Goal: Information Seeking & Learning: Learn about a topic

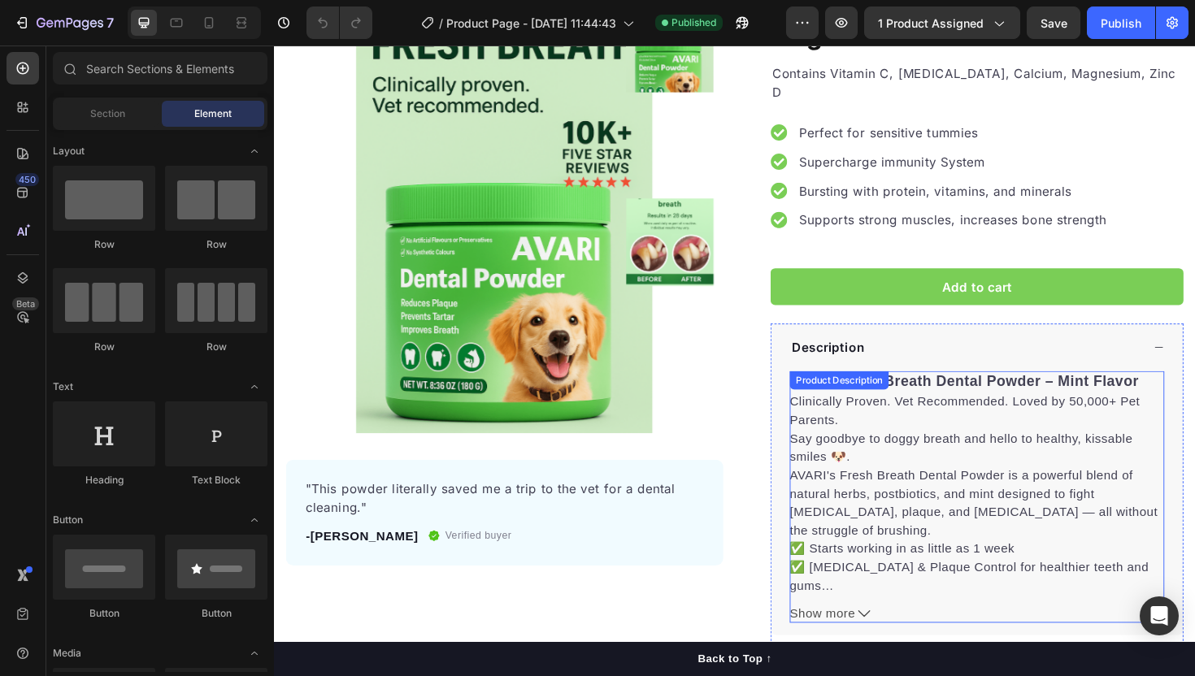
scroll to position [131, 0]
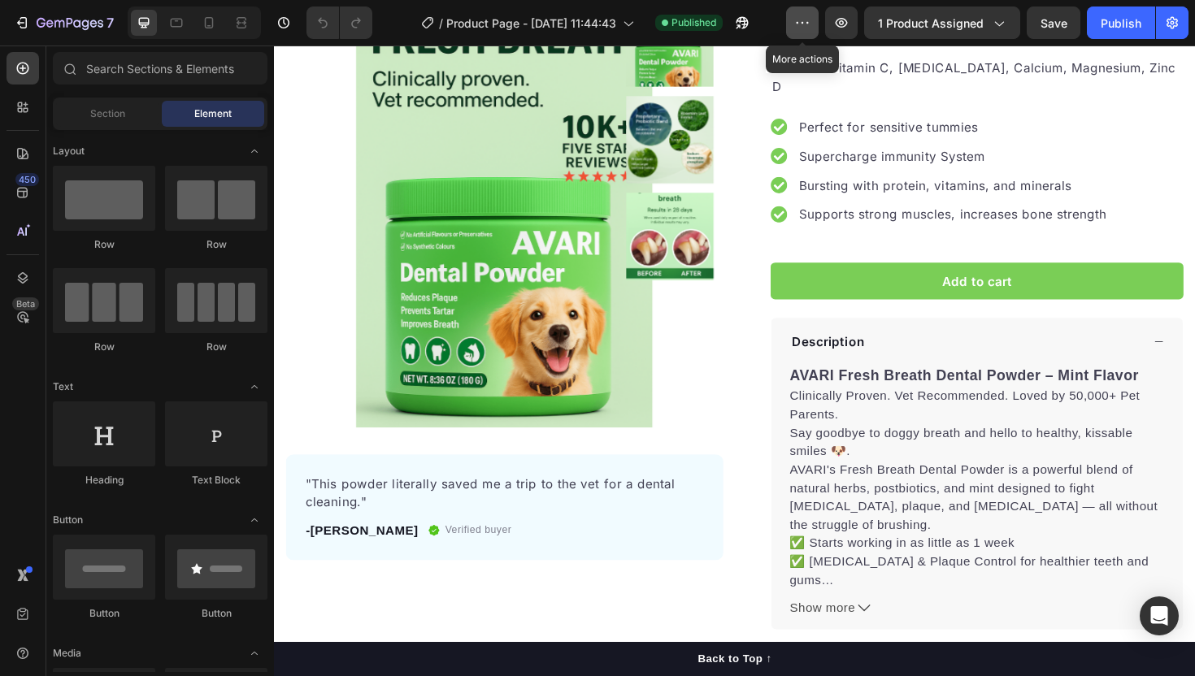
click at [810, 21] on icon "button" at bounding box center [802, 23] width 16 height 16
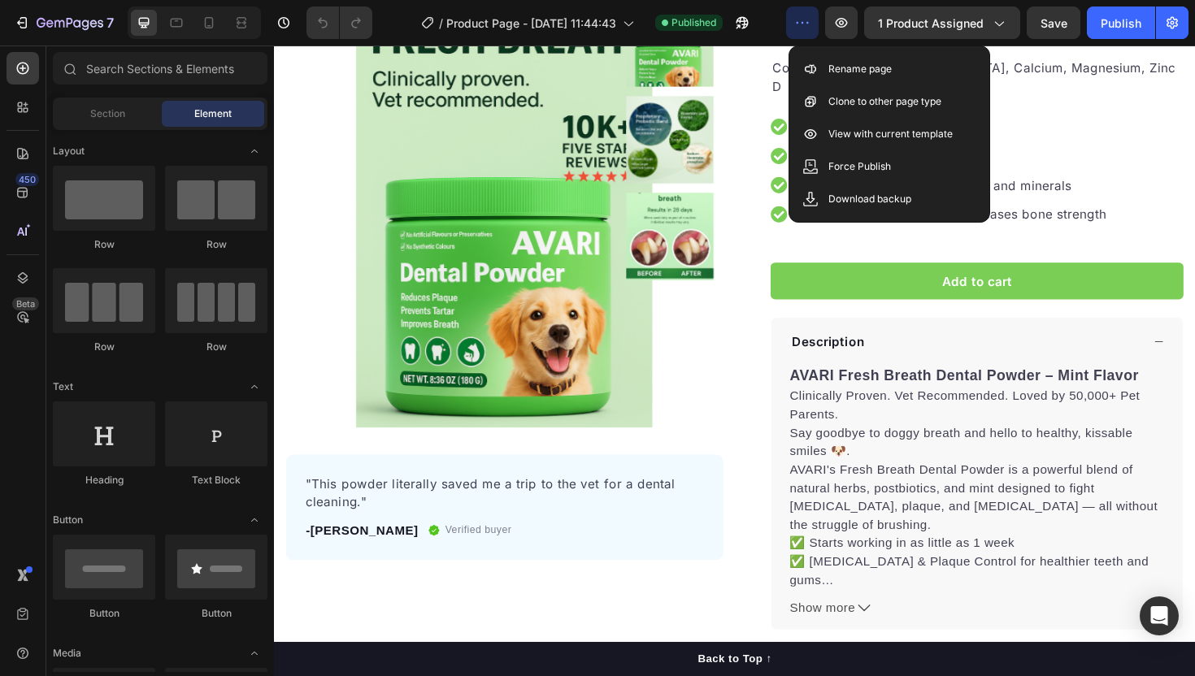
click at [810, 21] on icon "button" at bounding box center [802, 23] width 16 height 16
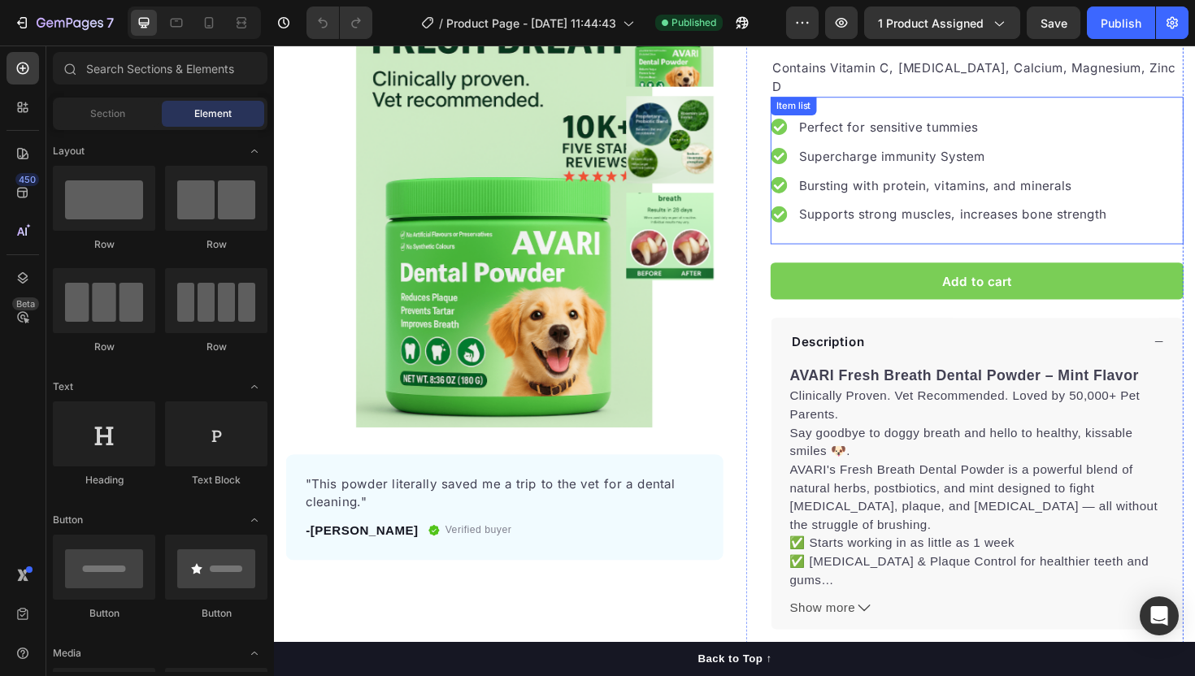
scroll to position [0, 0]
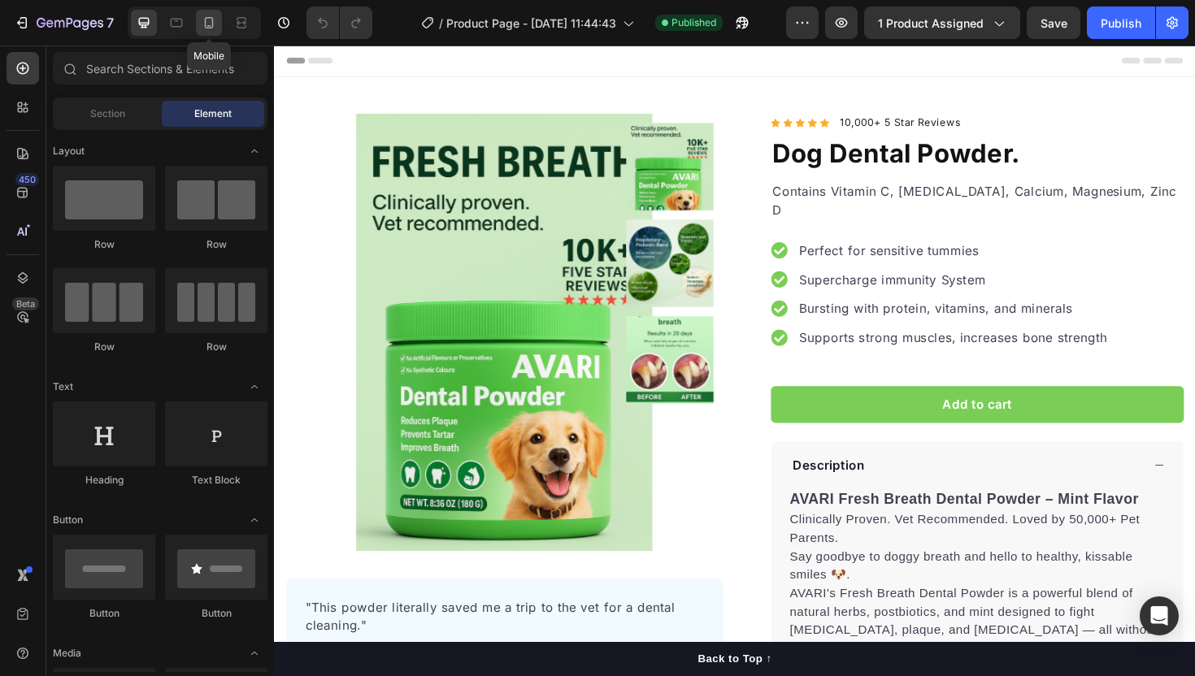
click at [205, 17] on icon at bounding box center [209, 23] width 16 height 16
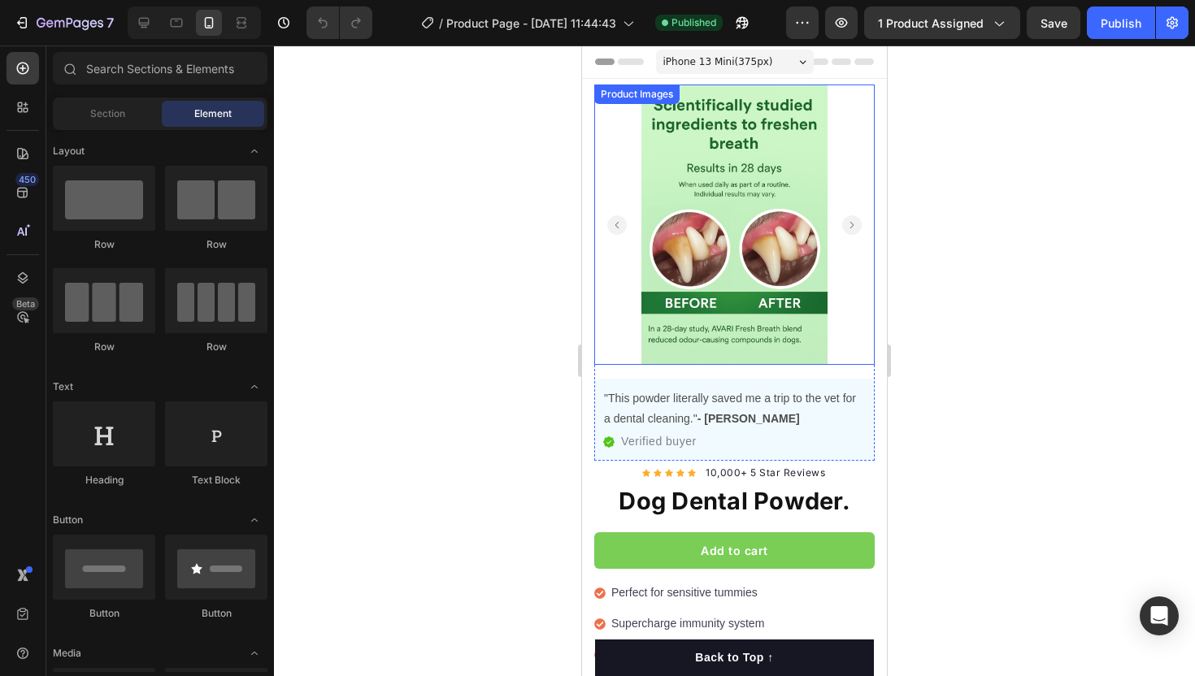
click at [612, 228] on rect "Carousel Back Arrow" at bounding box center [617, 225] width 20 height 20
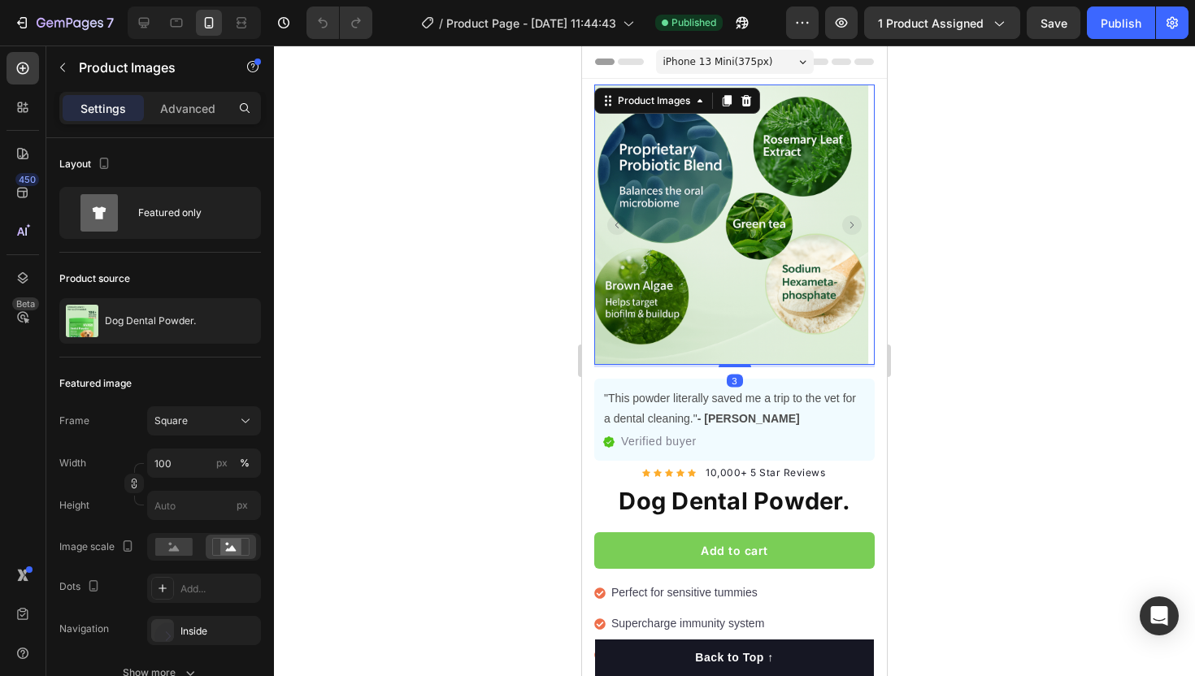
click at [613, 228] on rect "Carousel Back Arrow" at bounding box center [617, 225] width 20 height 20
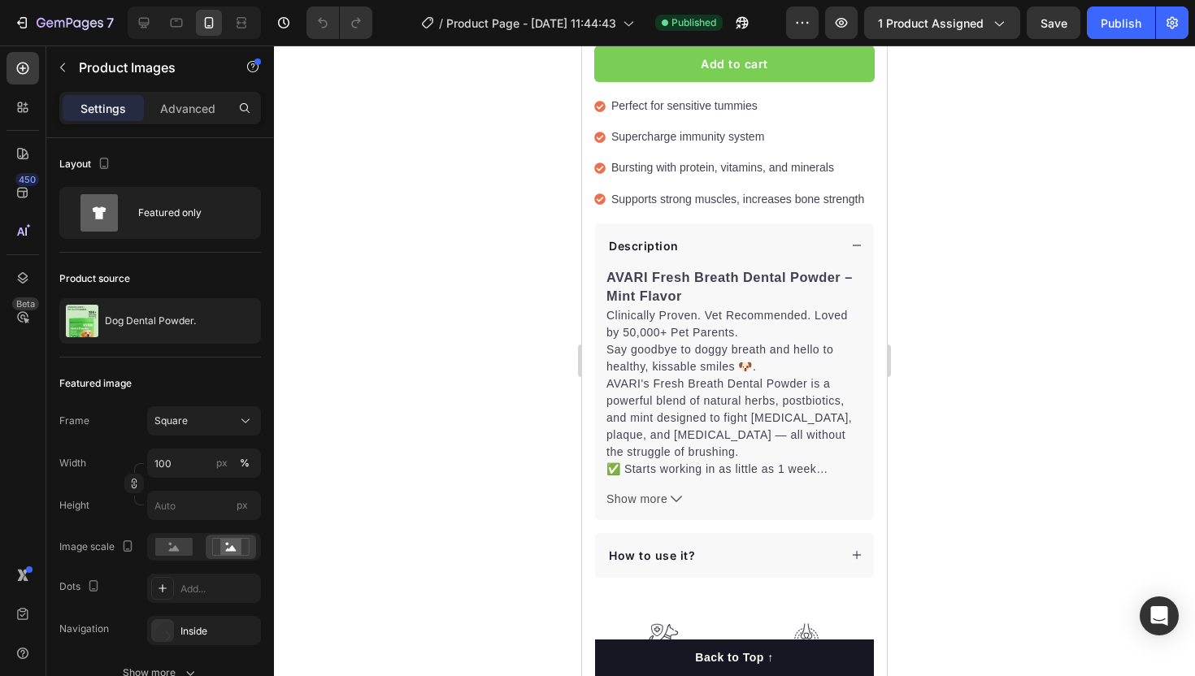
scroll to position [507, 0]
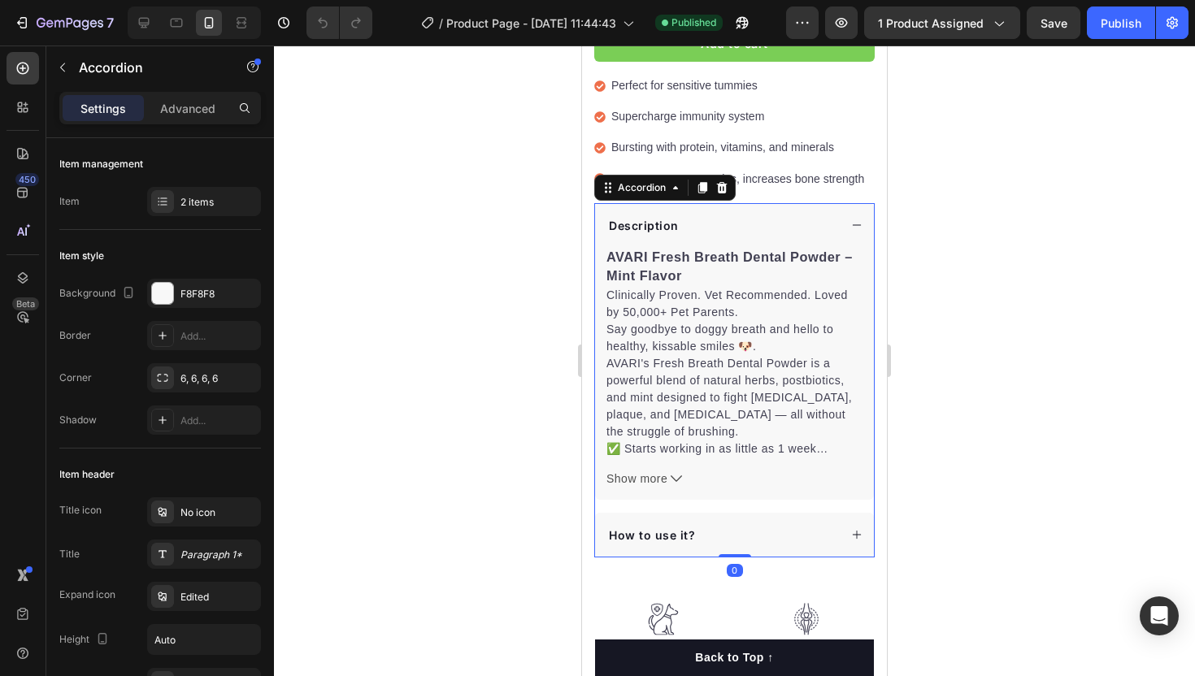
click at [857, 229] on icon at bounding box center [856, 224] width 11 height 11
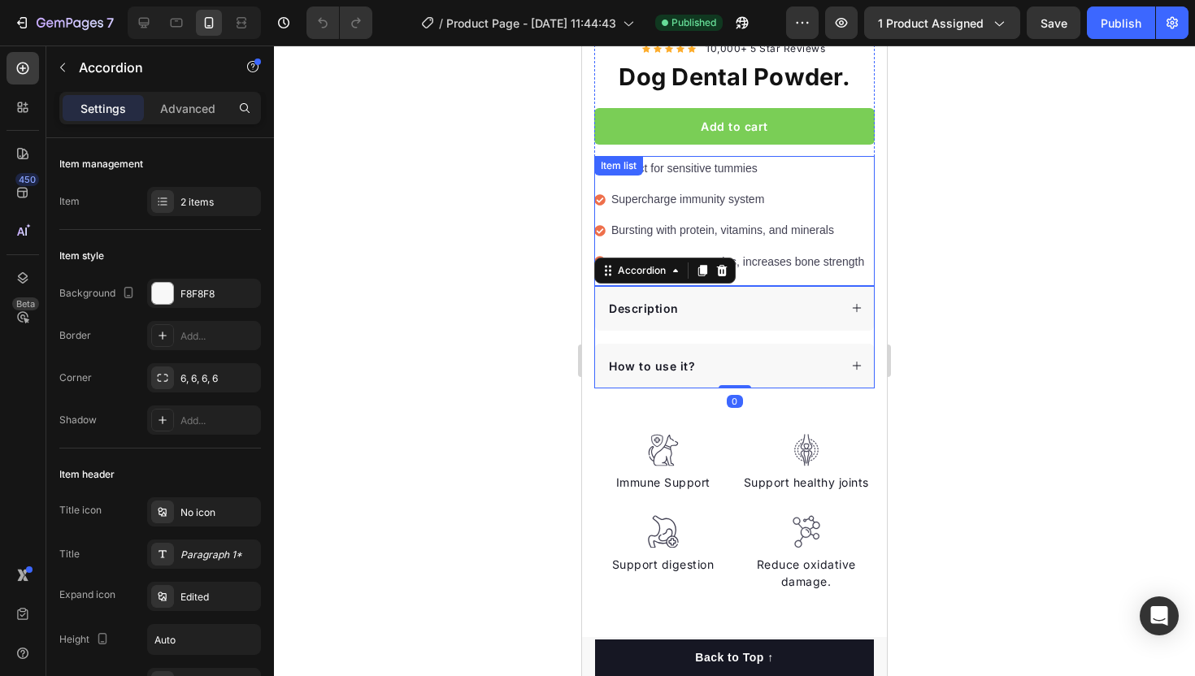
scroll to position [423, 0]
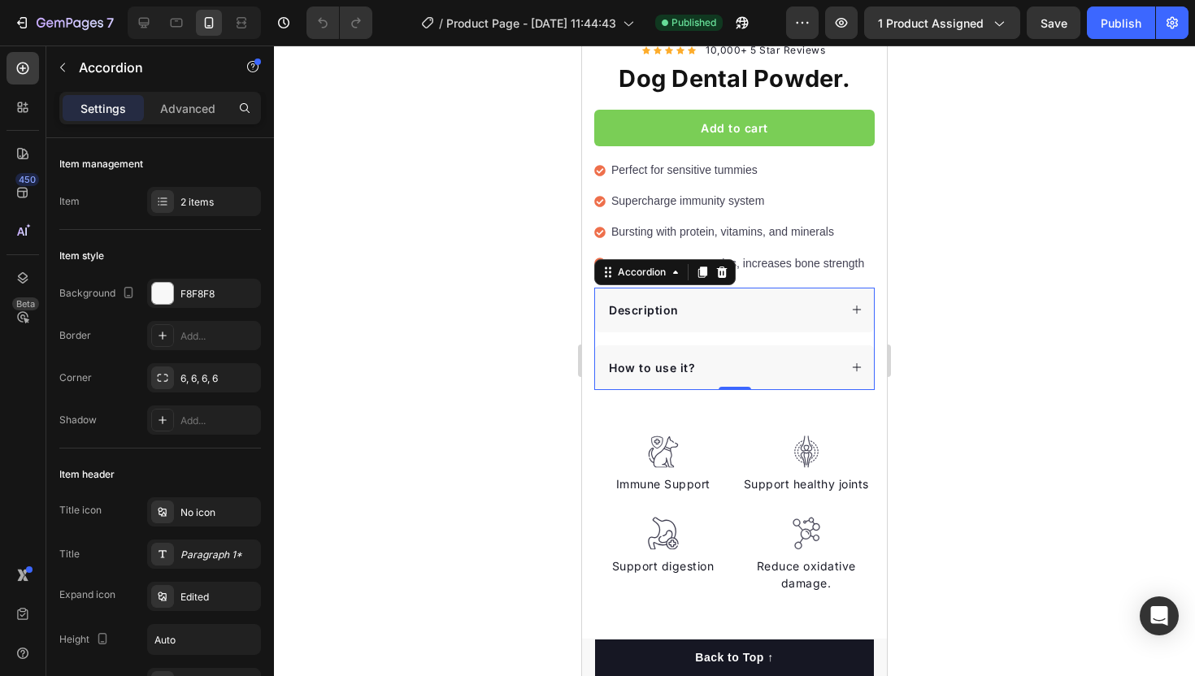
click at [969, 236] on div at bounding box center [734, 361] width 921 height 631
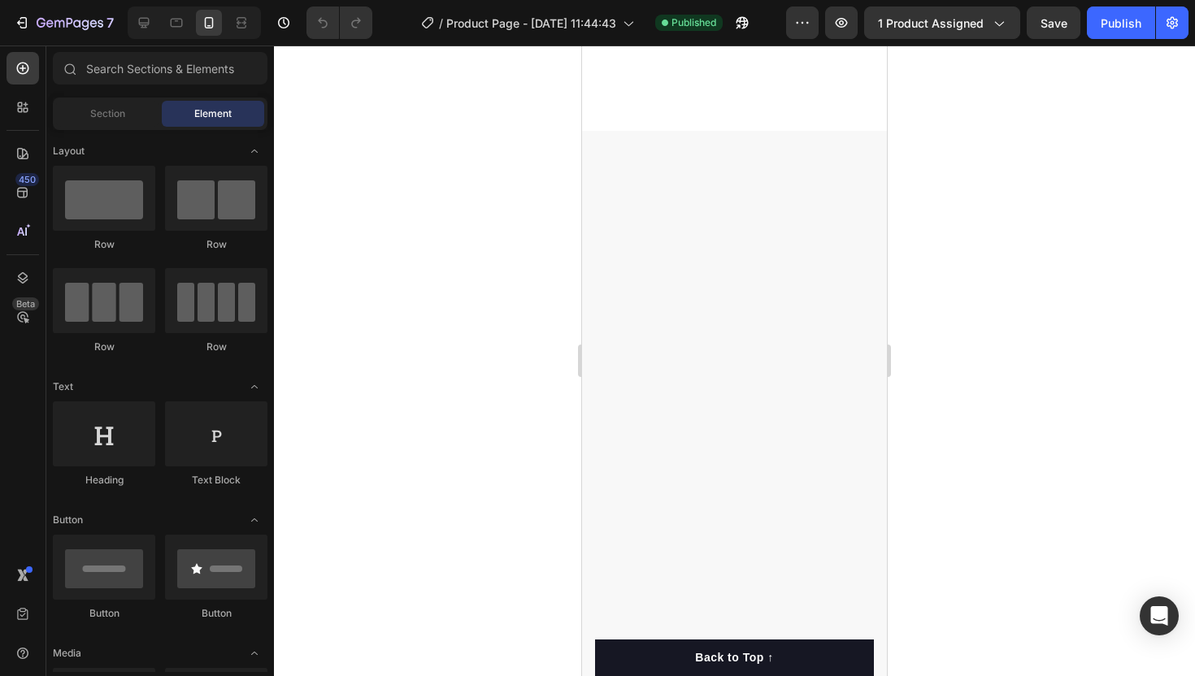
scroll to position [0, 0]
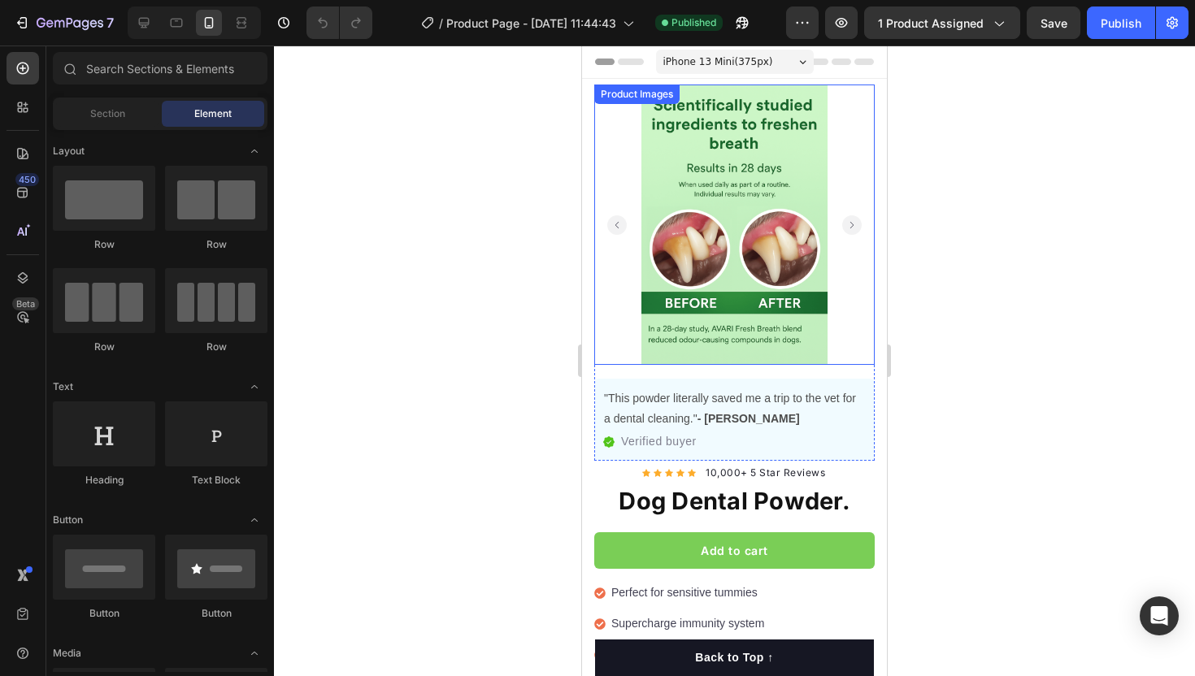
click at [850, 222] on icon "Carousel Next Arrow" at bounding box center [851, 224] width 3 height 7
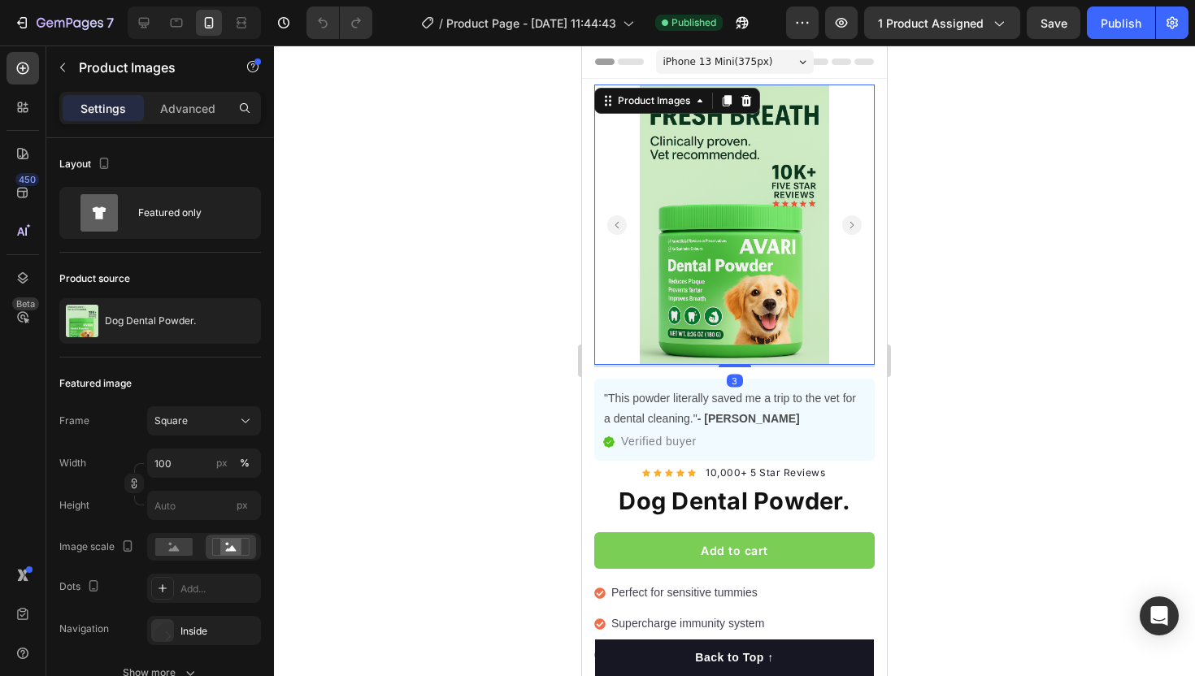
click at [850, 222] on icon "Carousel Next Arrow" at bounding box center [851, 224] width 3 height 7
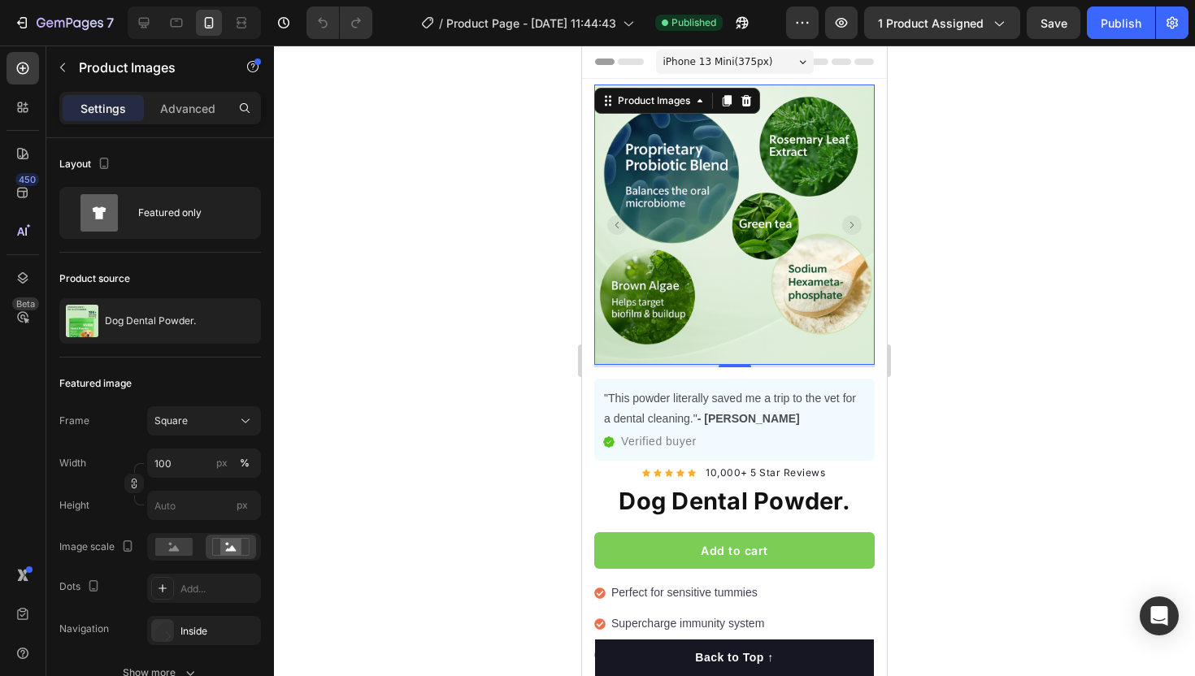
click at [857, 224] on rect "Carousel Next Arrow" at bounding box center [852, 225] width 20 height 20
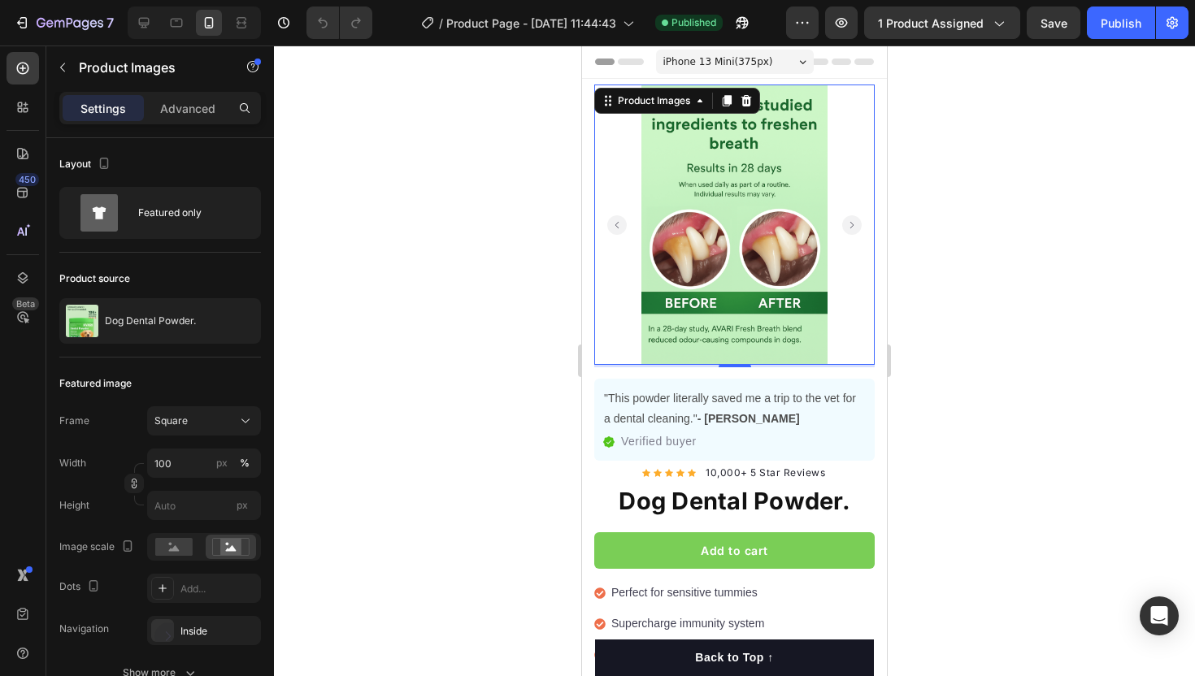
click at [857, 224] on rect "Carousel Next Arrow" at bounding box center [852, 225] width 20 height 20
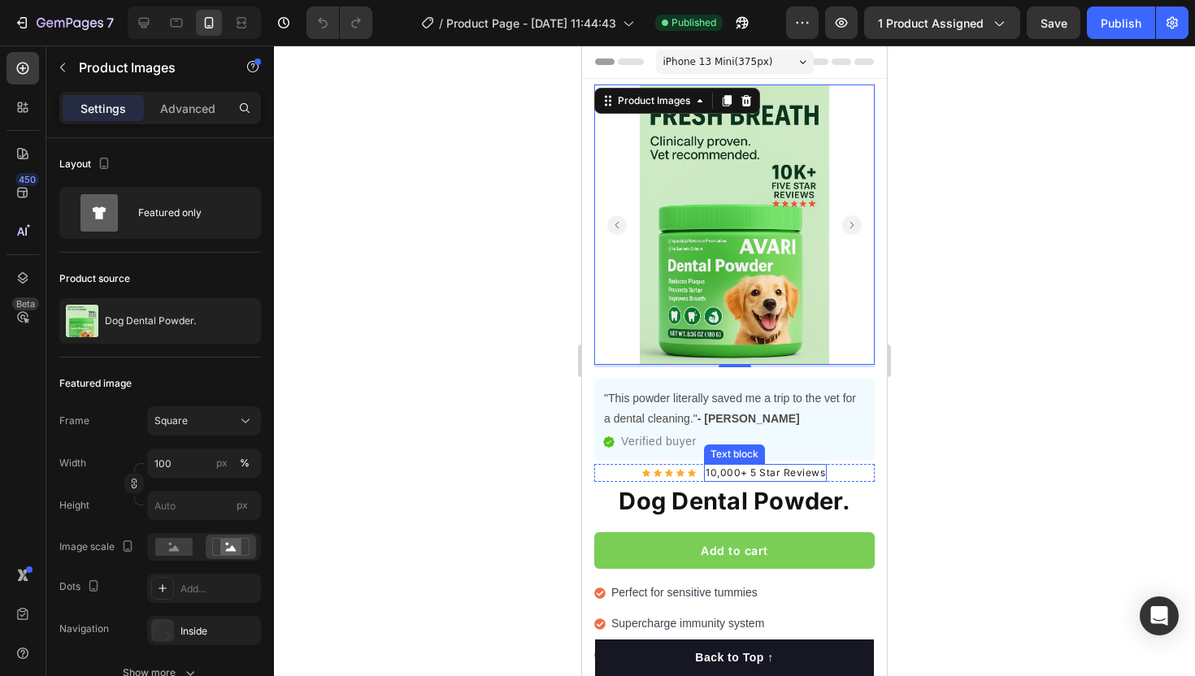
click at [738, 475] on p "10,000+ 5 Star Reviews" at bounding box center [764, 473] width 119 height 15
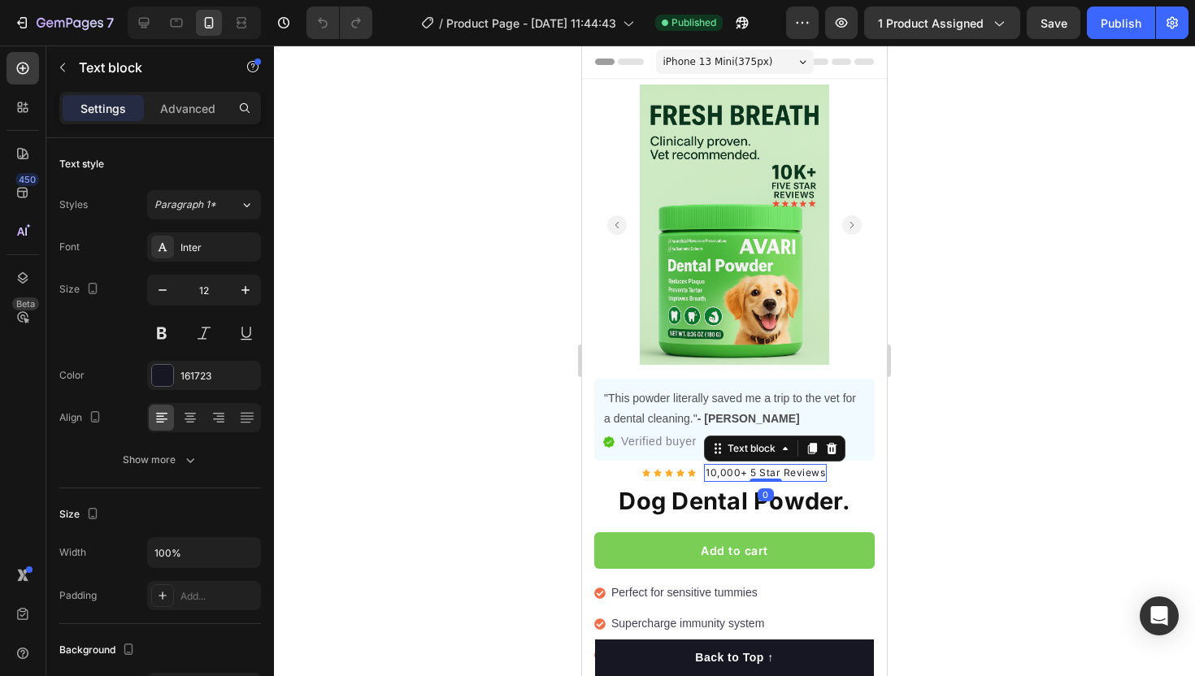
click at [738, 475] on p "10,000+ 5 Star Reviews" at bounding box center [764, 473] width 119 height 15
click at [714, 474] on p "10,000+ 5 Star Reviews" at bounding box center [764, 473] width 119 height 15
click at [728, 476] on p "11,000+ 5 Star Reviews" at bounding box center [765, 473] width 117 height 15
click at [731, 475] on p "11,000+ 5 Star Reviews" at bounding box center [765, 473] width 117 height 15
click at [736, 475] on p "11,000+ 5 Star Reviews" at bounding box center [765, 473] width 117 height 15
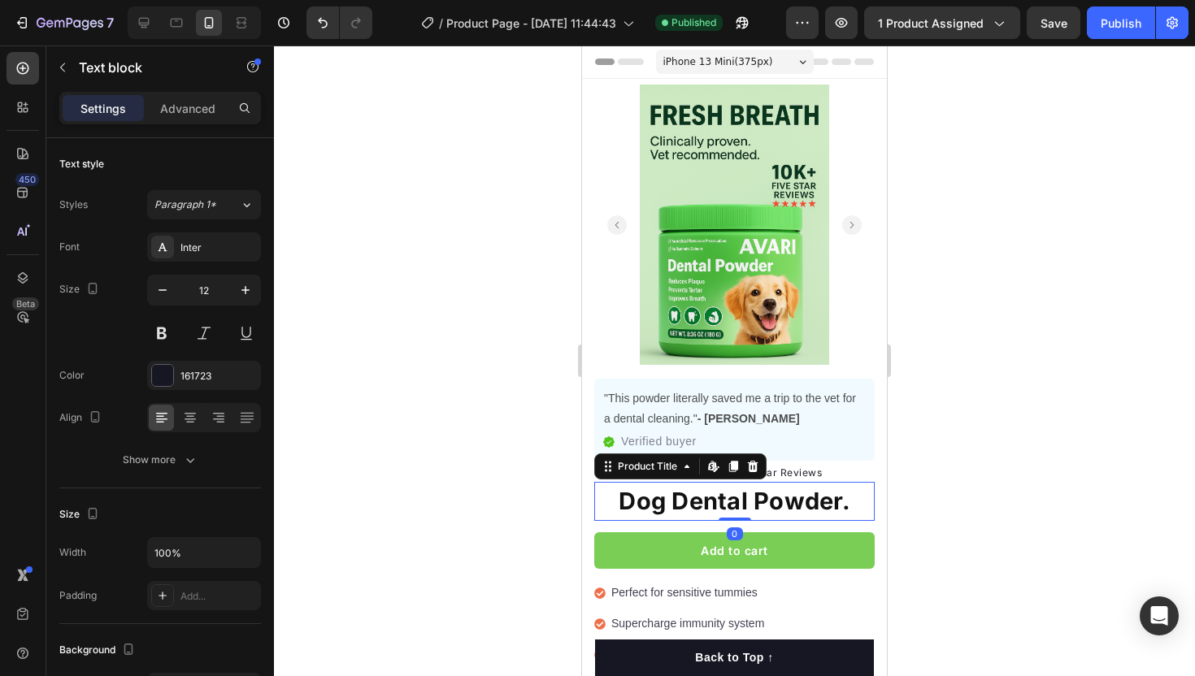
click at [861, 489] on h1 "Dog Dental Powder." at bounding box center [734, 501] width 280 height 39
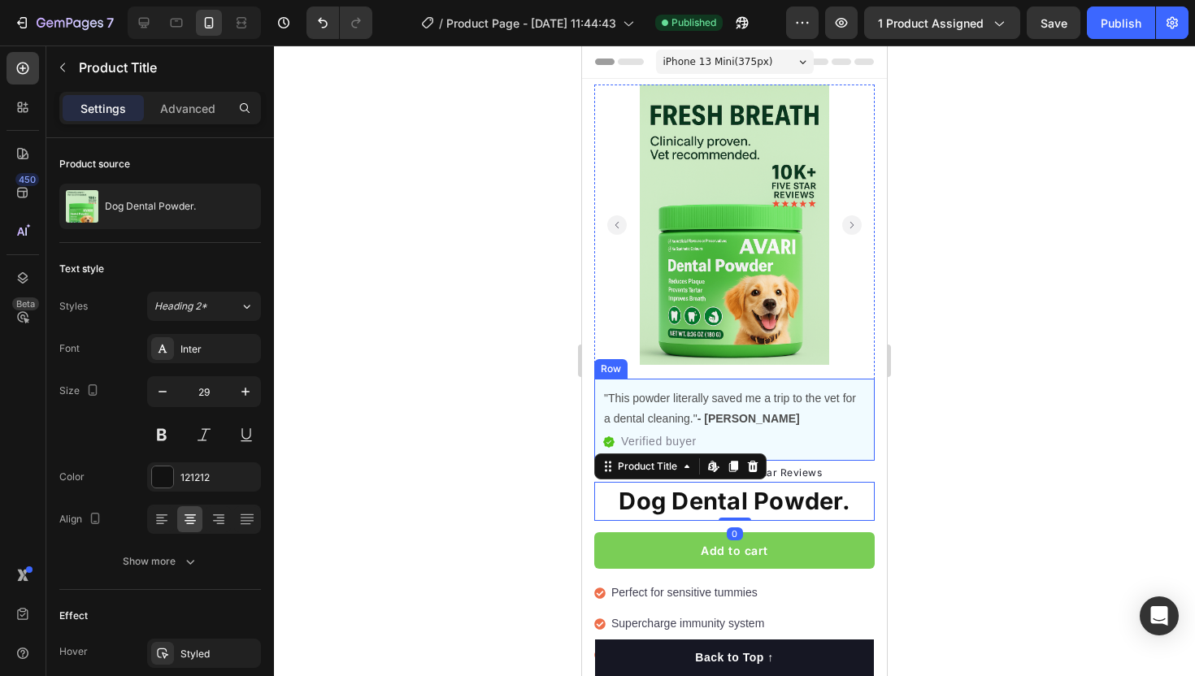
click at [874, 450] on div ""This powder literally saved me a trip to the vet for a dental cleaning." - Jor…" at bounding box center [734, 420] width 280 height 82
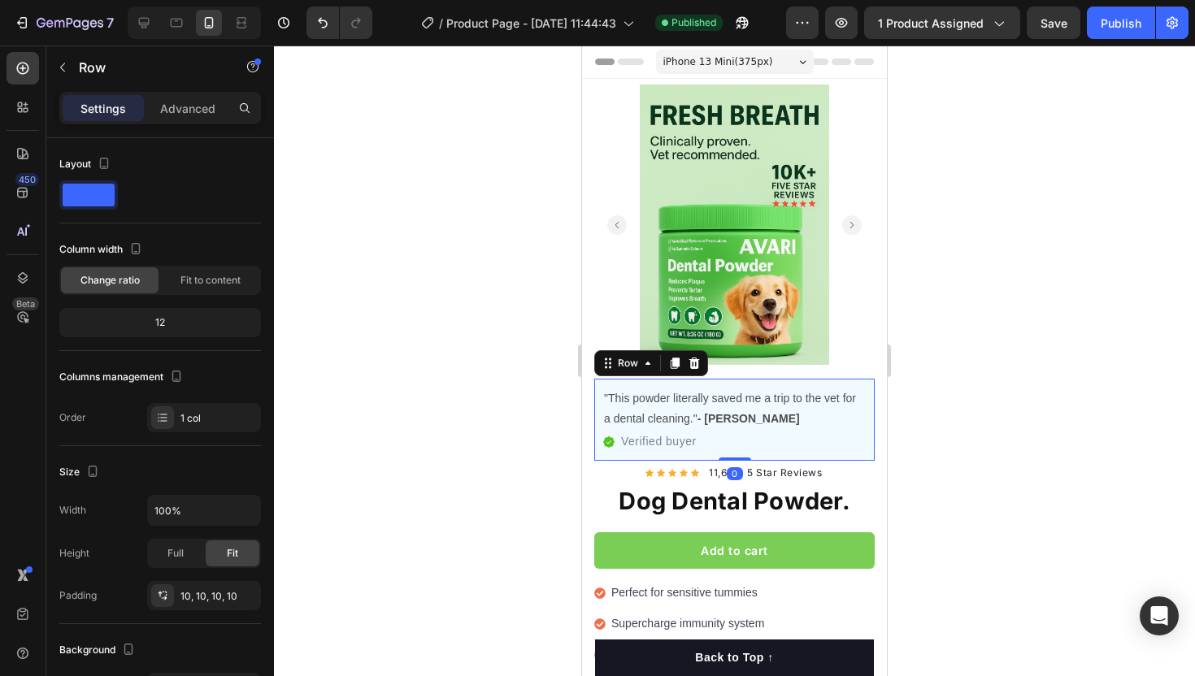
click at [907, 586] on div at bounding box center [734, 361] width 921 height 631
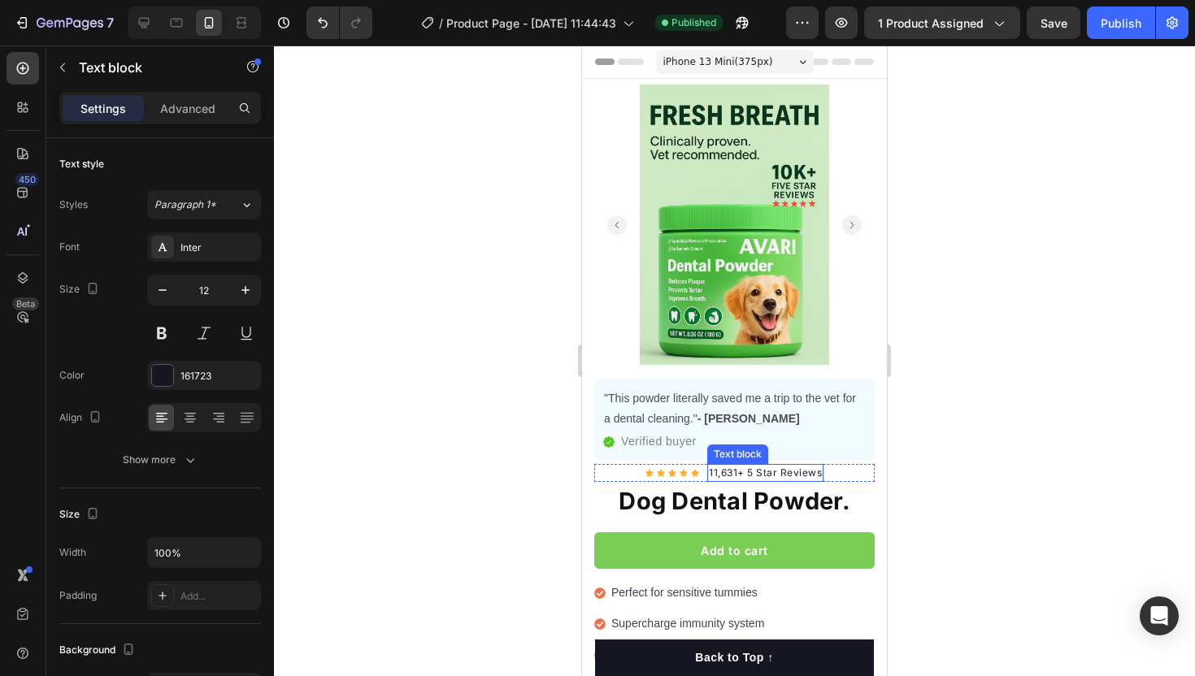
click at [739, 470] on p "11,631+ 5 Star Reviews" at bounding box center [765, 473] width 113 height 15
click at [739, 475] on p "11,631+ 5 Star Reviews" at bounding box center [765, 473] width 113 height 15
click at [942, 429] on div at bounding box center [734, 361] width 921 height 631
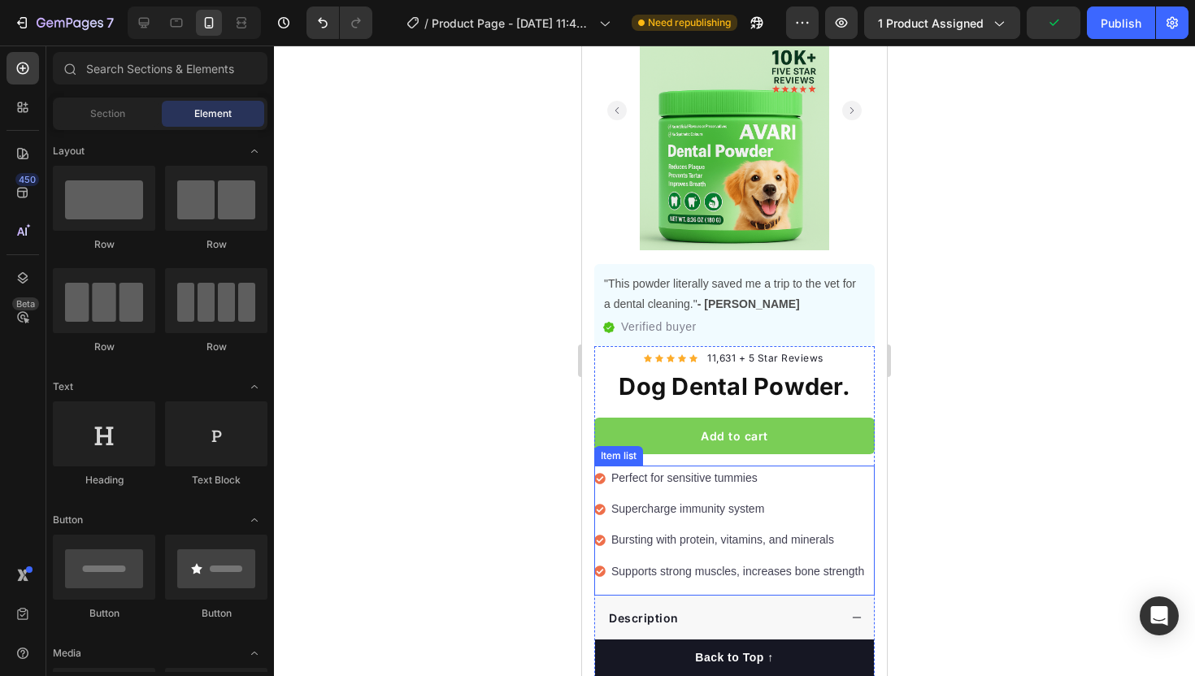
scroll to position [121, 0]
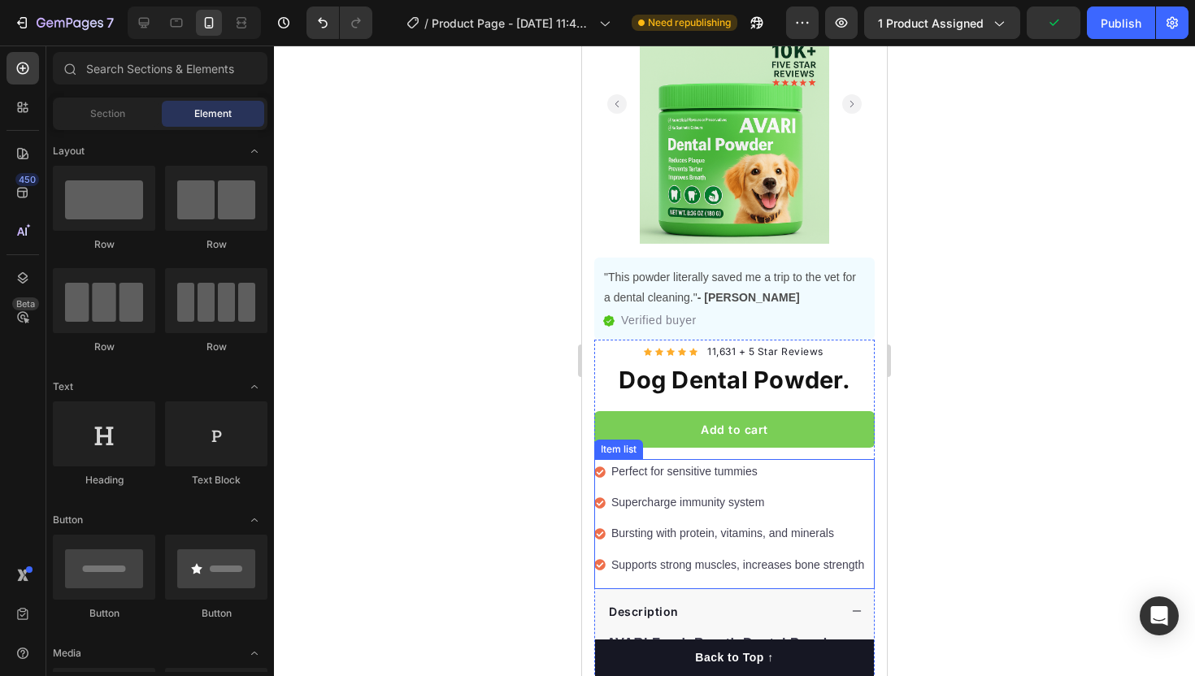
click at [670, 469] on p "Perfect for sensitive tummies" at bounding box center [737, 472] width 253 height 20
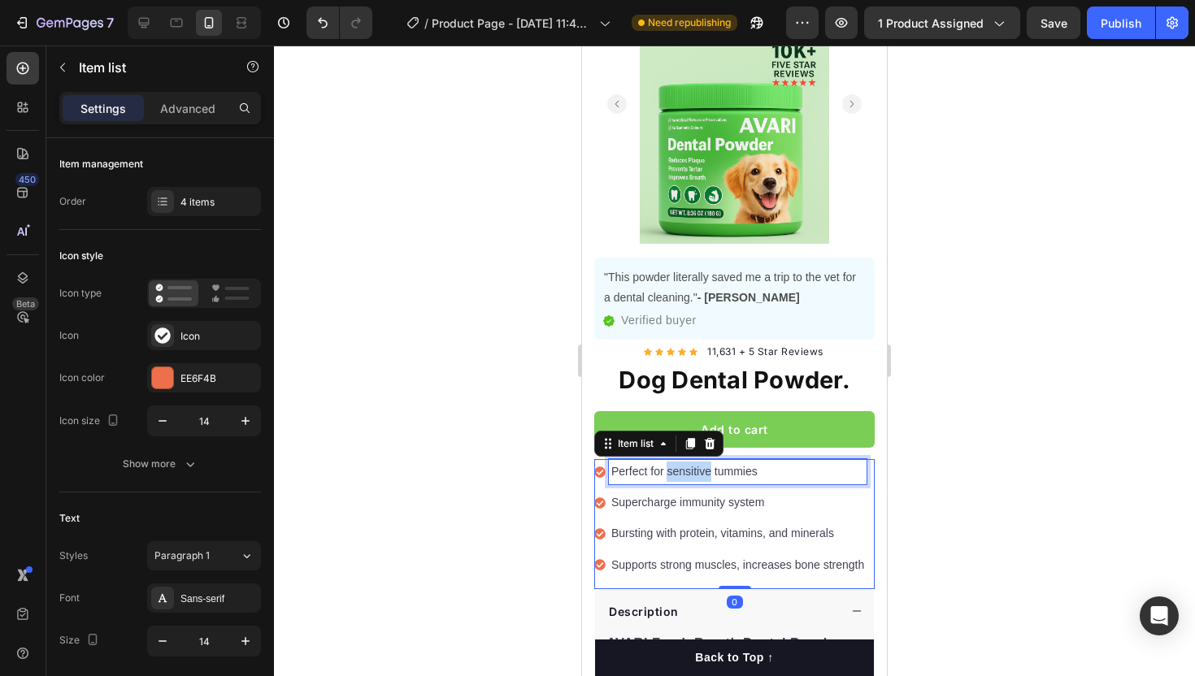
click at [670, 469] on p "Perfect for sensitive tummies" at bounding box center [737, 472] width 253 height 20
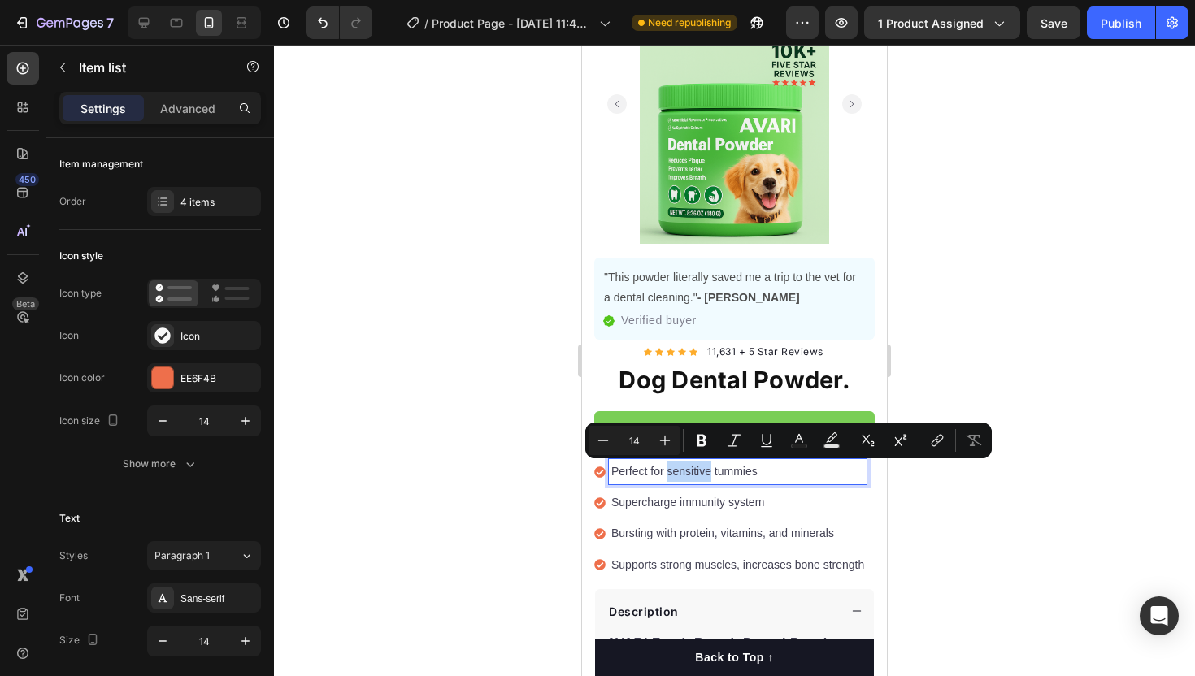
click at [670, 475] on p "Perfect for sensitive tummies" at bounding box center [737, 472] width 253 height 20
click at [673, 475] on p "Perfect for sensitive tummies" at bounding box center [737, 472] width 253 height 20
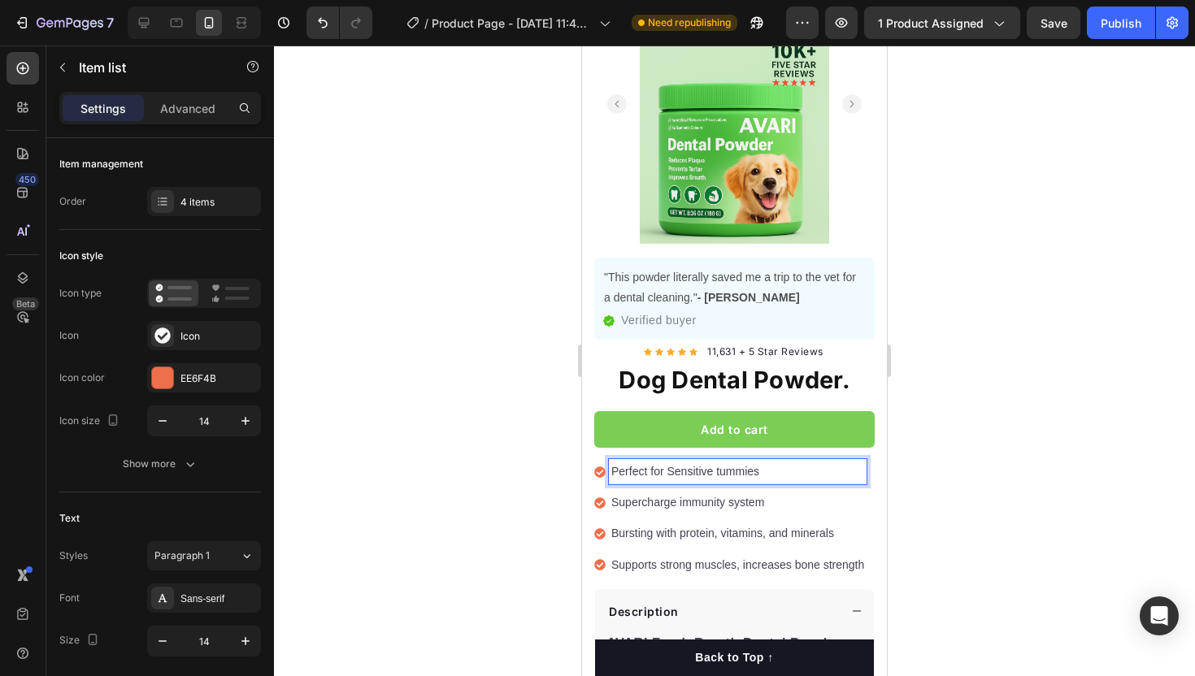
click at [720, 473] on p "Perfect for Sensitive tummies" at bounding box center [737, 472] width 253 height 20
click at [682, 505] on p "Supercharge immunity system" at bounding box center [737, 502] width 253 height 20
click at [734, 501] on p "Supercharge Immunity system" at bounding box center [737, 502] width 253 height 20
click at [725, 503] on p "Supercharge Immunity system" at bounding box center [737, 502] width 253 height 20
click at [726, 504] on p "Supercharge Immune system" at bounding box center [737, 502] width 253 height 20
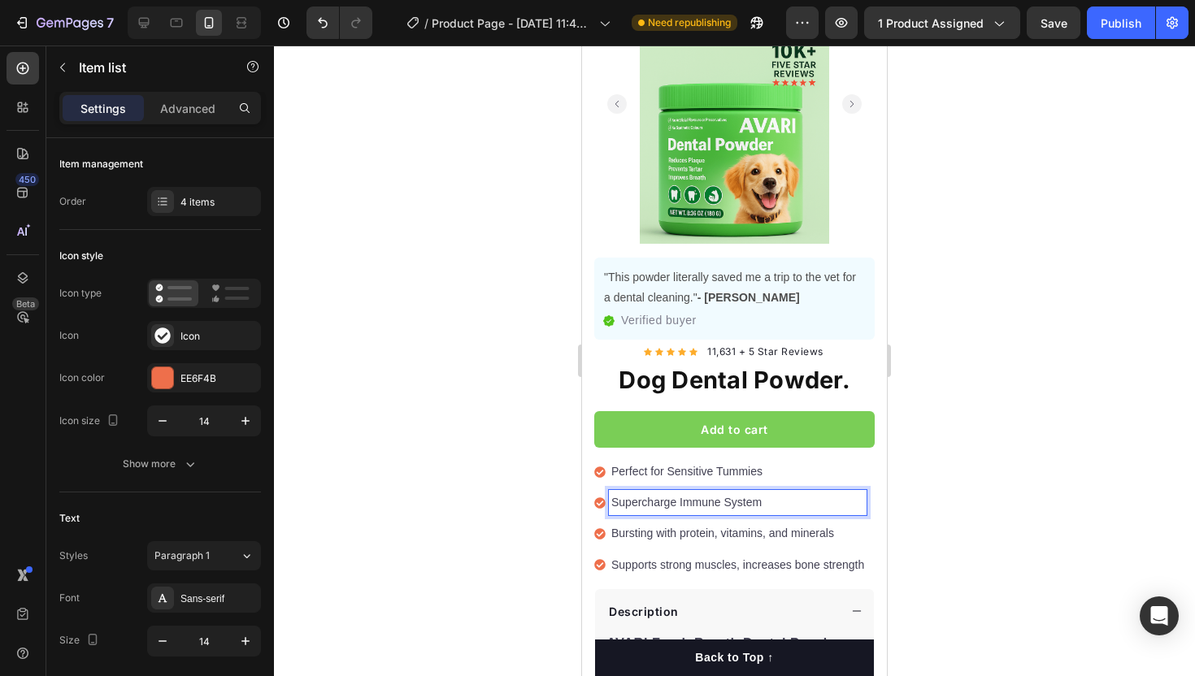
click at [701, 503] on p "Supercharge Immune System" at bounding box center [737, 502] width 253 height 20
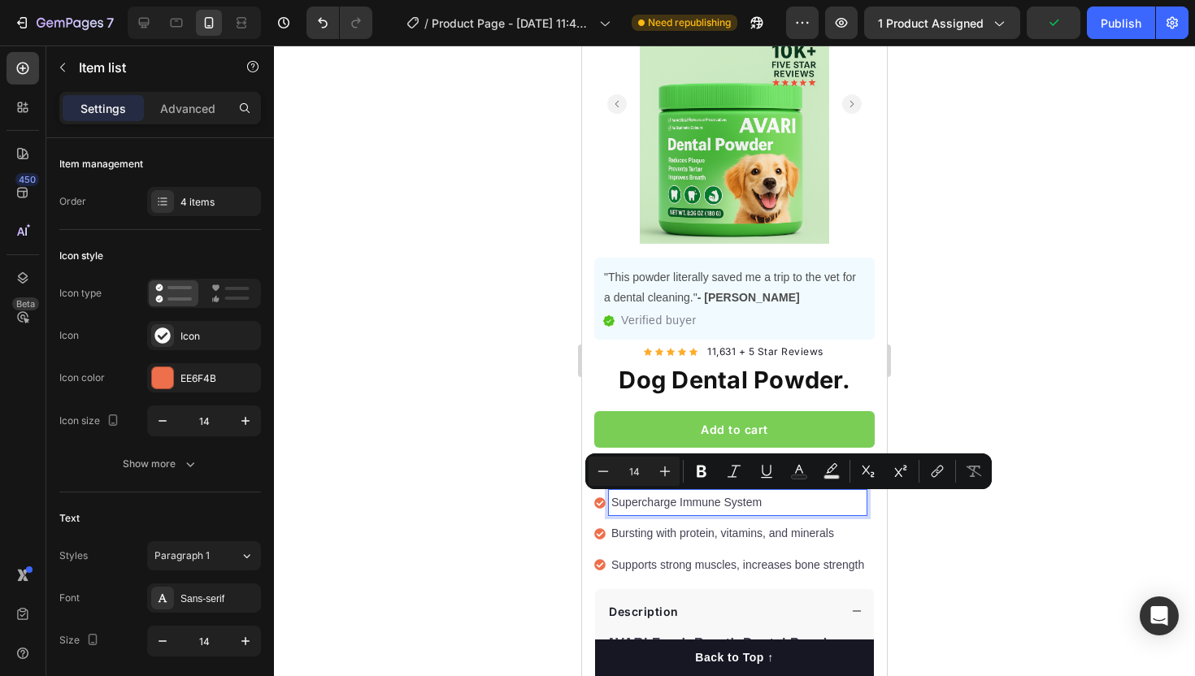
click at [683, 537] on p "Bursting with protein, vitamins, and minerals" at bounding box center [737, 533] width 253 height 20
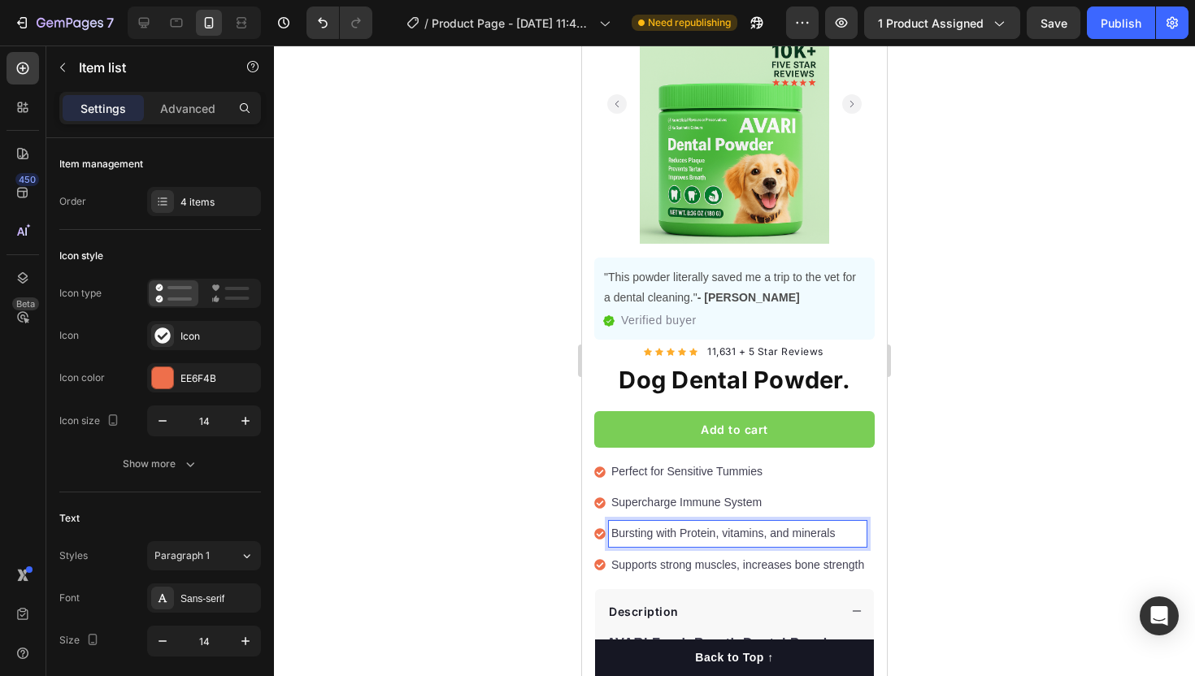
click at [727, 536] on p "Bursting with Protein, vitamins, and minerals" at bounding box center [737, 533] width 253 height 20
click at [798, 534] on p "Bursting with Protein, Vitamins, and minerals" at bounding box center [737, 533] width 253 height 20
click at [662, 568] on p "Supports strong muscles, increases bone strength" at bounding box center [737, 565] width 253 height 20
click at [747, 563] on p "Supports Strong Muscles, increases bone strength" at bounding box center [738, 565] width 255 height 20
click at [803, 566] on p "Supports Strong Muscles, Increases bone strength" at bounding box center [738, 565] width 255 height 20
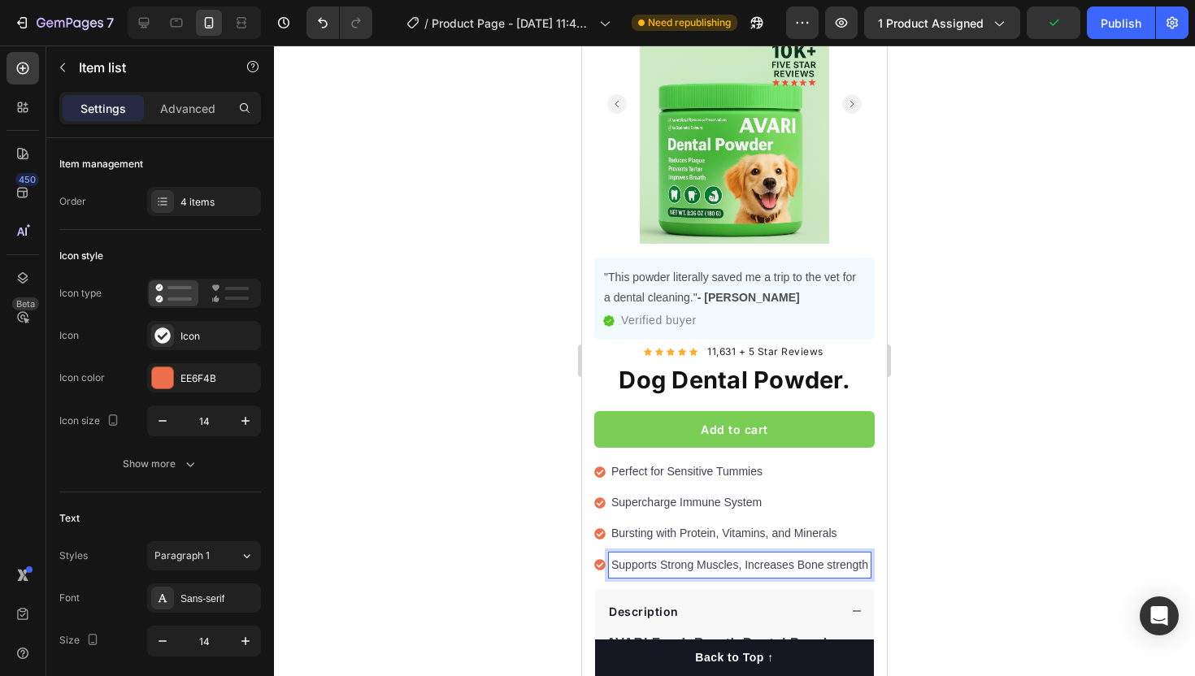
click at [833, 568] on p "Supports Strong Muscles, Increases Bone strength" at bounding box center [739, 565] width 257 height 20
click at [934, 533] on div at bounding box center [734, 361] width 921 height 631
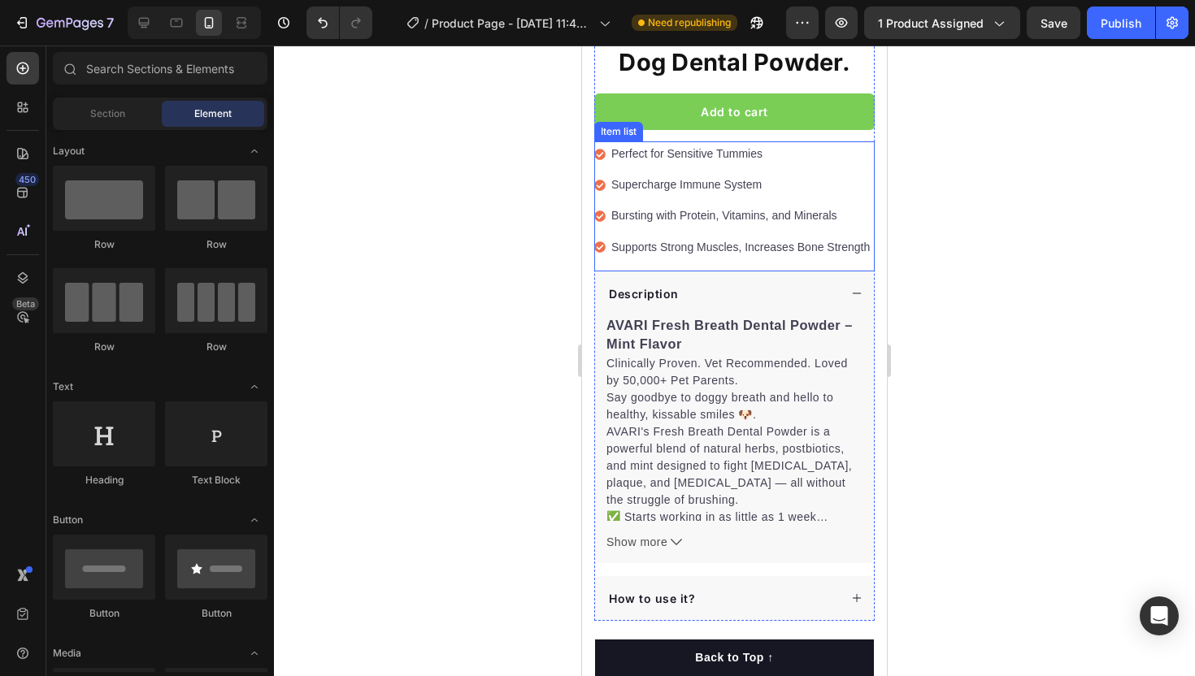
scroll to position [448, 0]
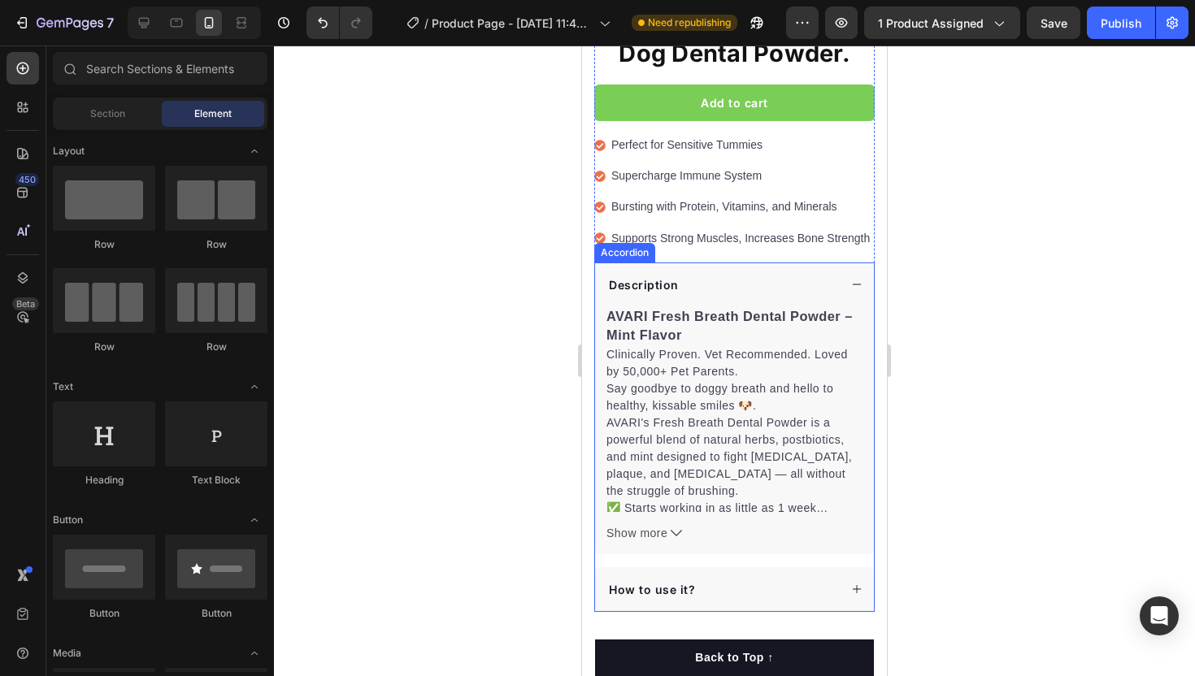
click at [850, 281] on div "Description" at bounding box center [734, 284] width 279 height 45
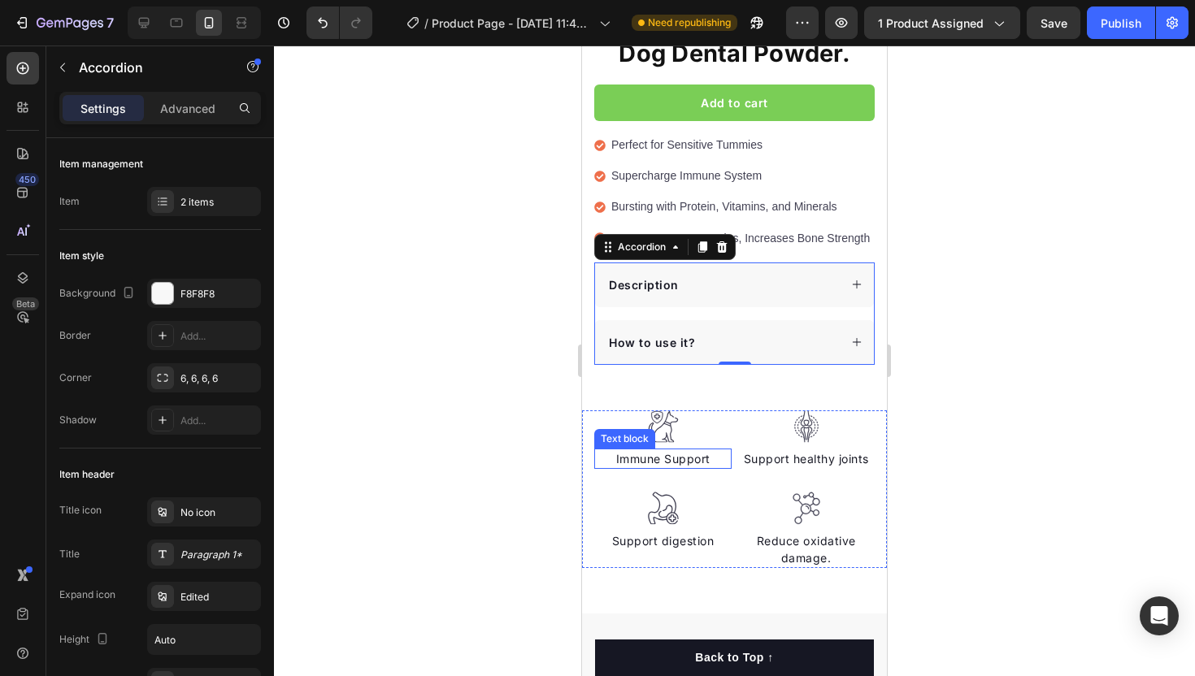
click at [670, 462] on p "Immune Support" at bounding box center [663, 458] width 134 height 17
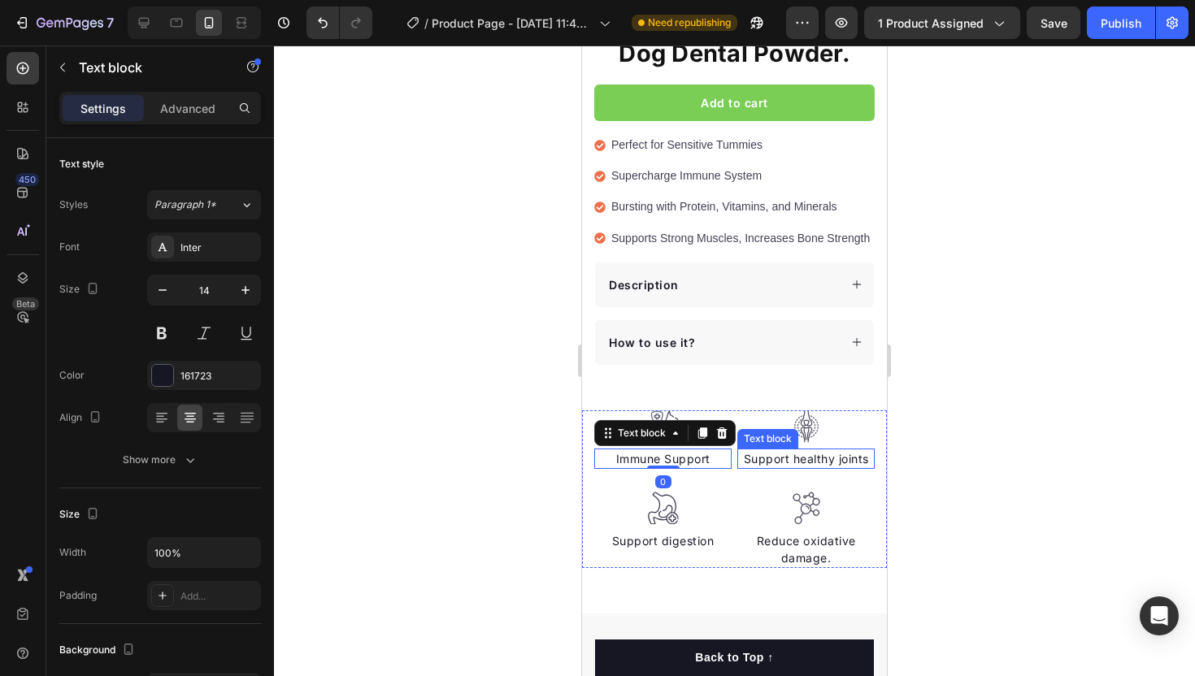
click at [797, 461] on p "Support healthy joints" at bounding box center [806, 458] width 134 height 17
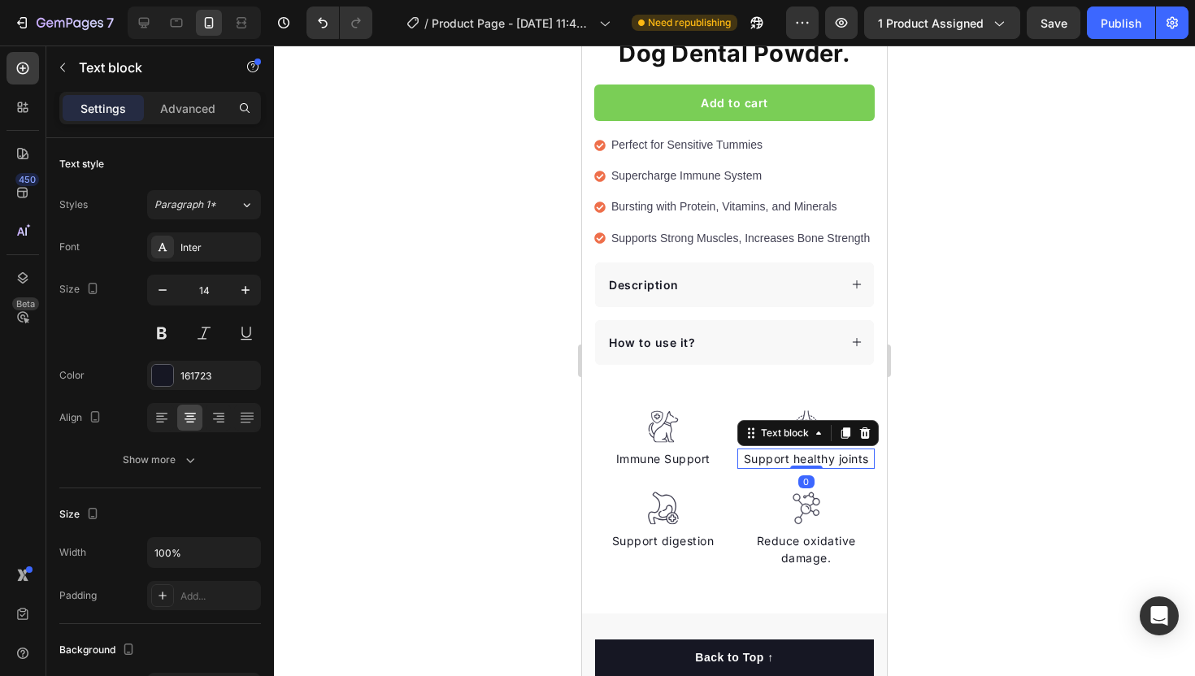
click at [797, 461] on p "Support healthy joints" at bounding box center [806, 458] width 134 height 17
click at [844, 460] on p "Support Healthy joints" at bounding box center [806, 458] width 134 height 17
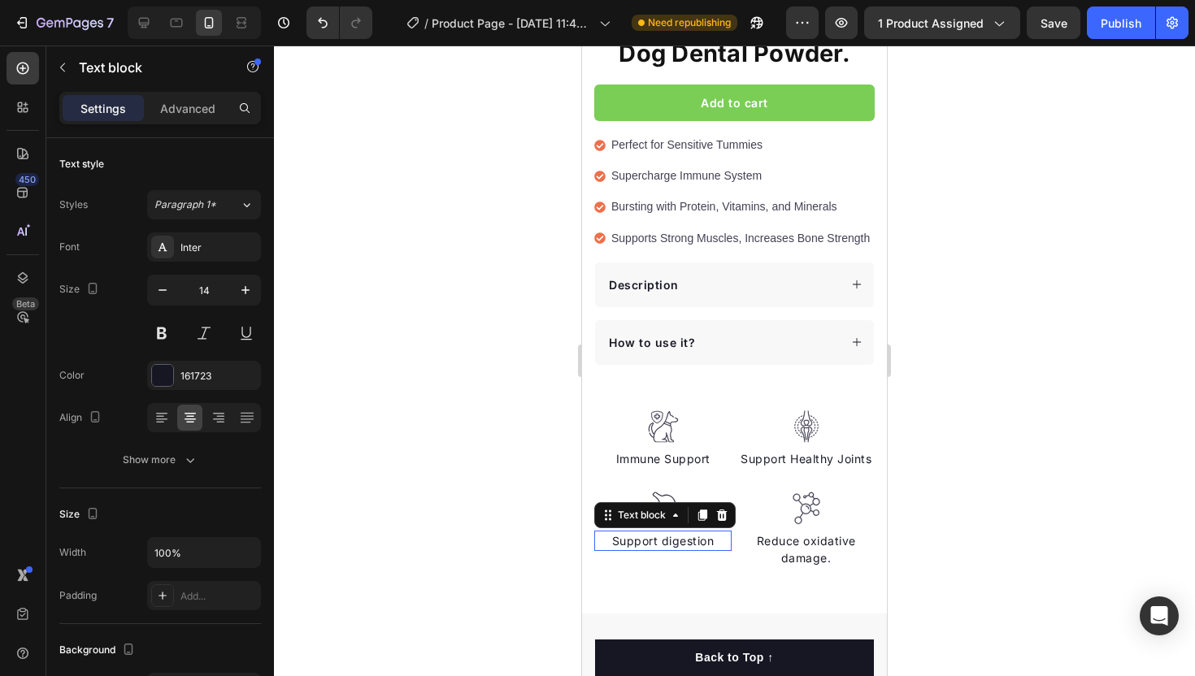
click at [671, 541] on p "Support digestion" at bounding box center [663, 540] width 134 height 17
click at [667, 540] on p "Support digestion" at bounding box center [663, 540] width 134 height 17
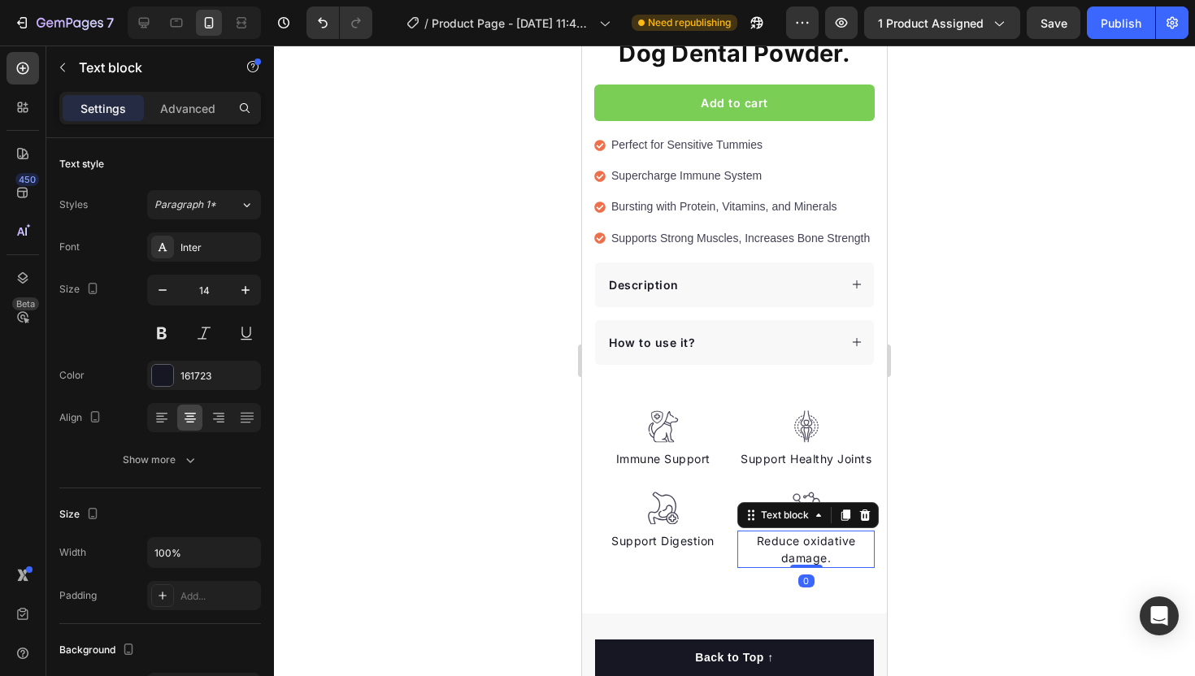
click at [809, 544] on p "Reduce oxidative damage." at bounding box center [806, 549] width 134 height 34
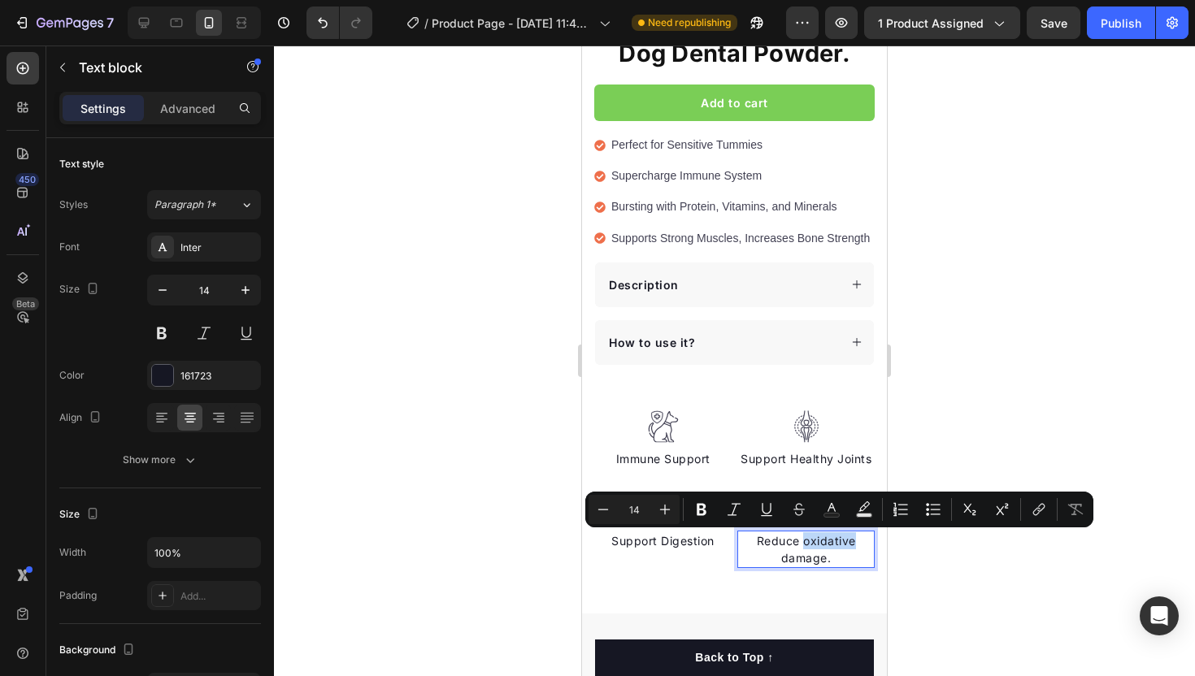
click at [809, 544] on p "Reduce oxidative damage." at bounding box center [806, 549] width 134 height 34
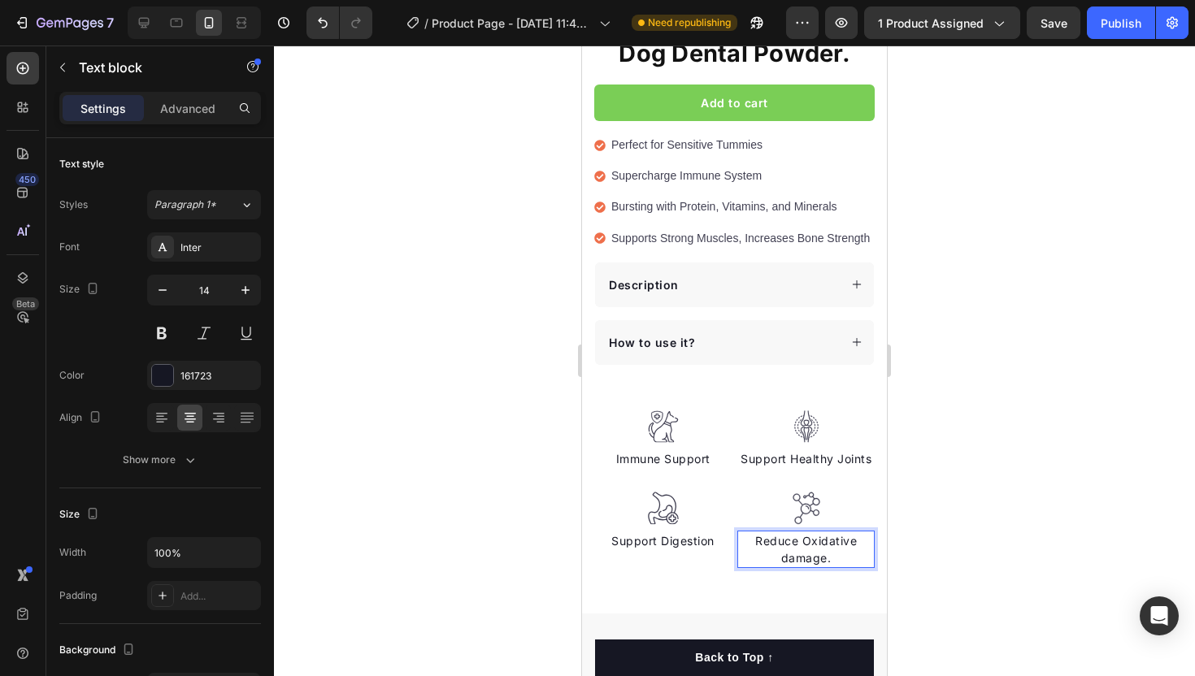
click at [786, 561] on p "Reduce Oxidative damage." at bounding box center [806, 549] width 134 height 34
click at [979, 535] on div at bounding box center [734, 361] width 921 height 631
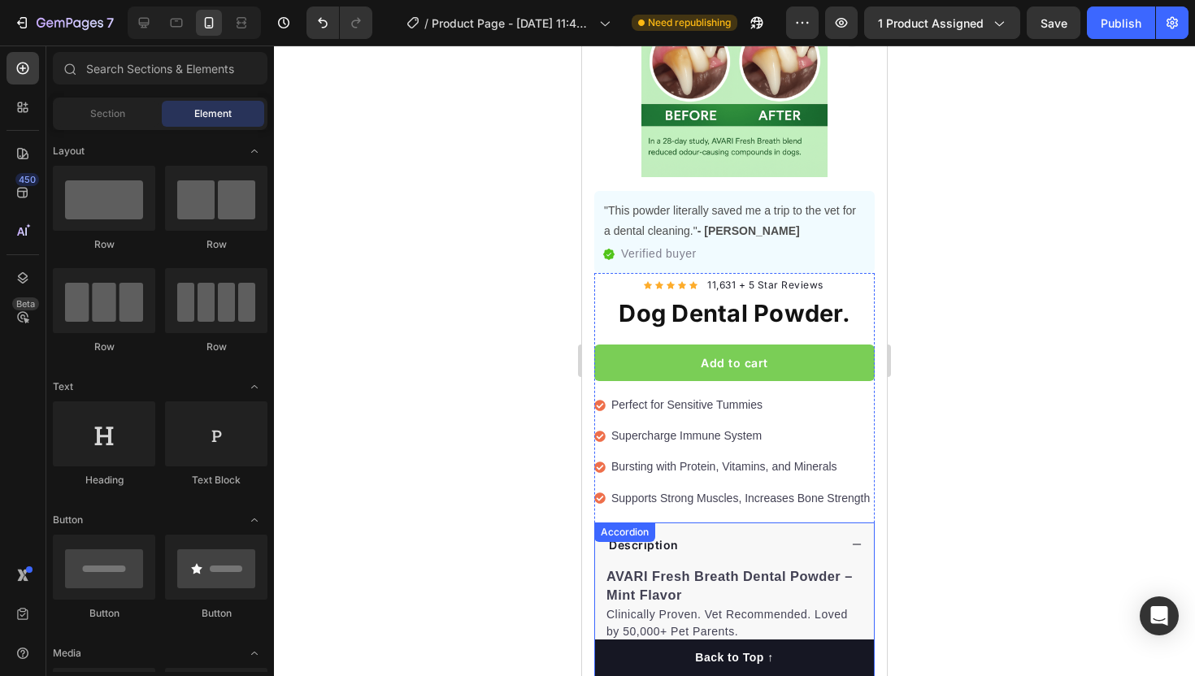
scroll to position [0, 0]
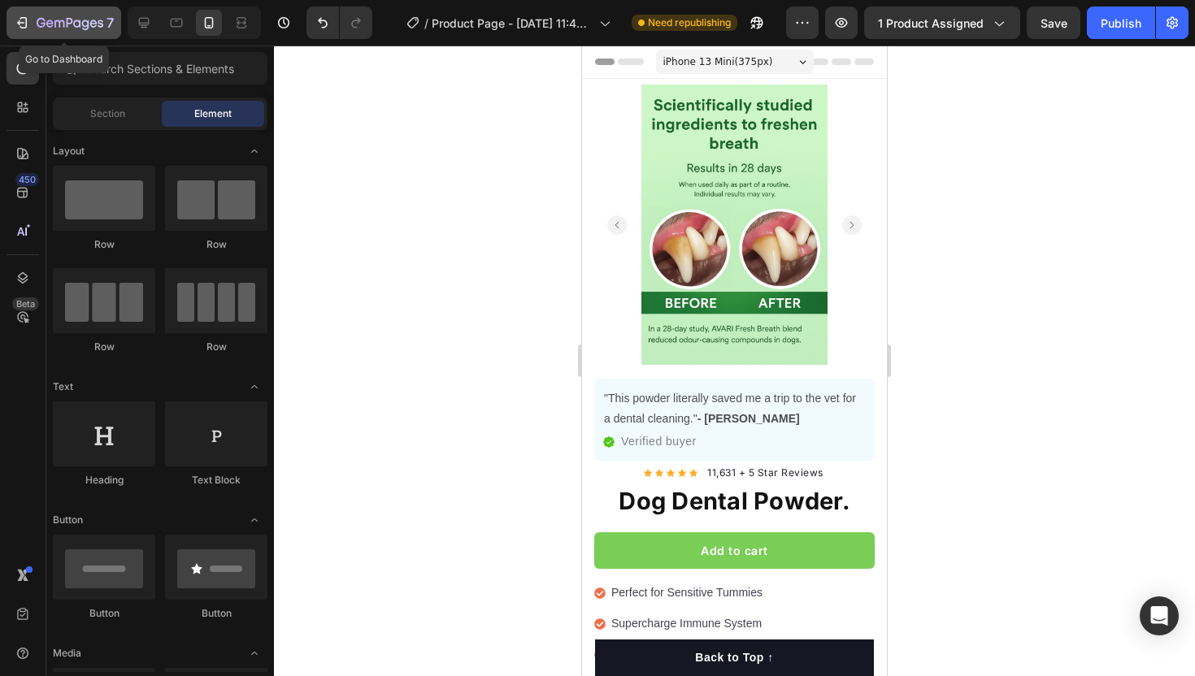
click at [17, 17] on icon "button" at bounding box center [22, 23] width 16 height 16
